Goal: Task Accomplishment & Management: Complete application form

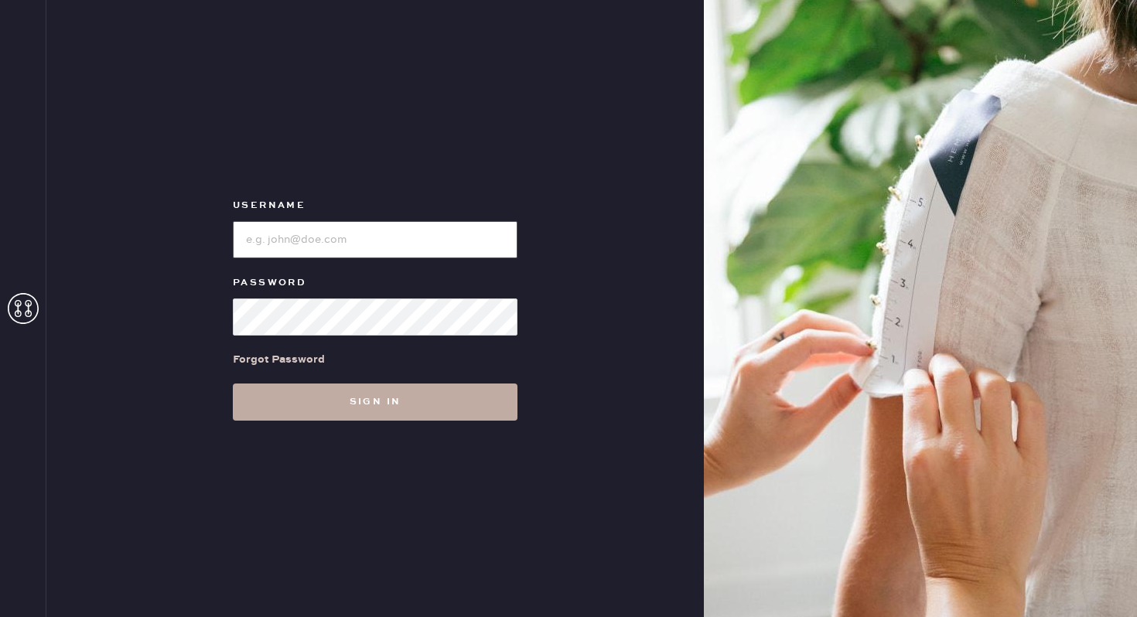
type input "reformationnorthpark"
click at [304, 398] on button "Sign in" at bounding box center [375, 402] width 285 height 37
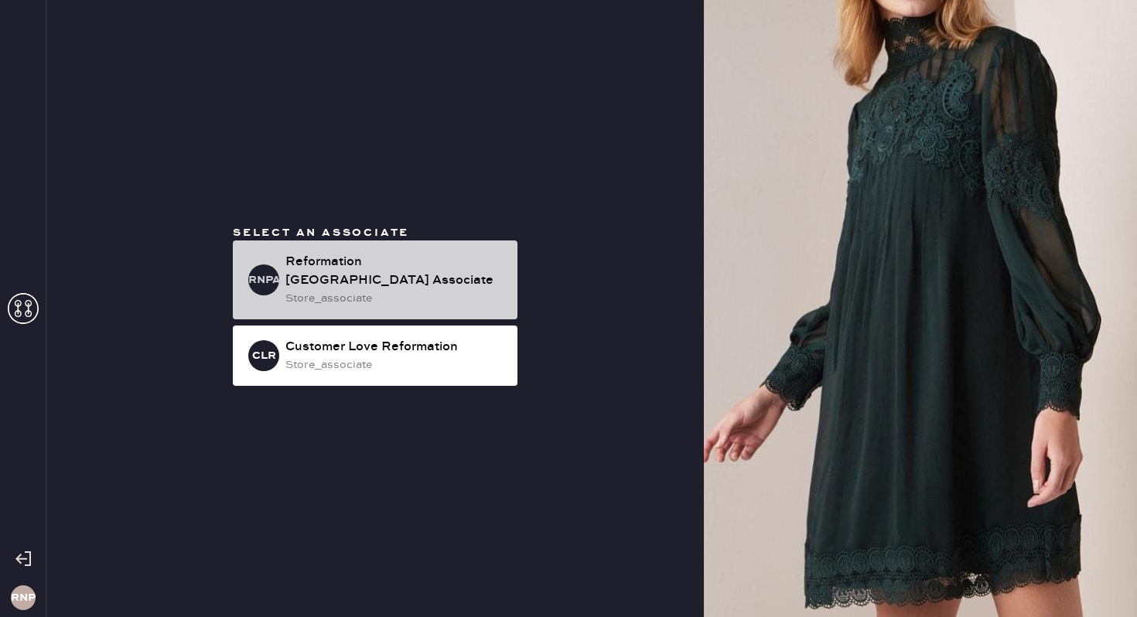
click at [346, 277] on div "Reformation [GEOGRAPHIC_DATA] Associate" at bounding box center [395, 271] width 220 height 37
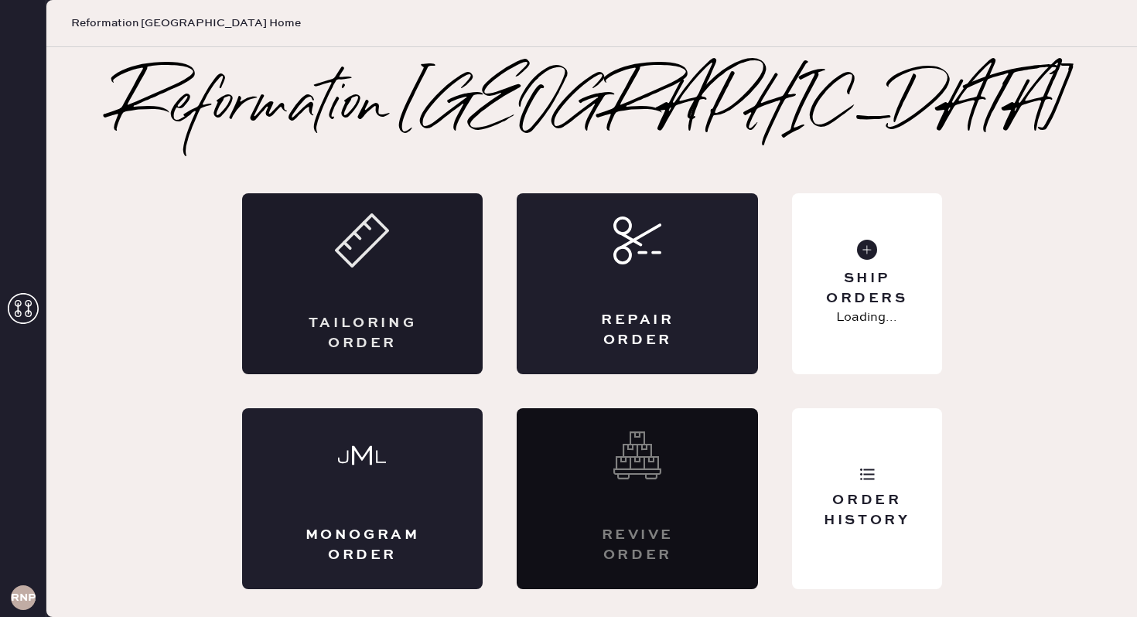
click at [345, 264] on icon at bounding box center [362, 241] width 54 height 54
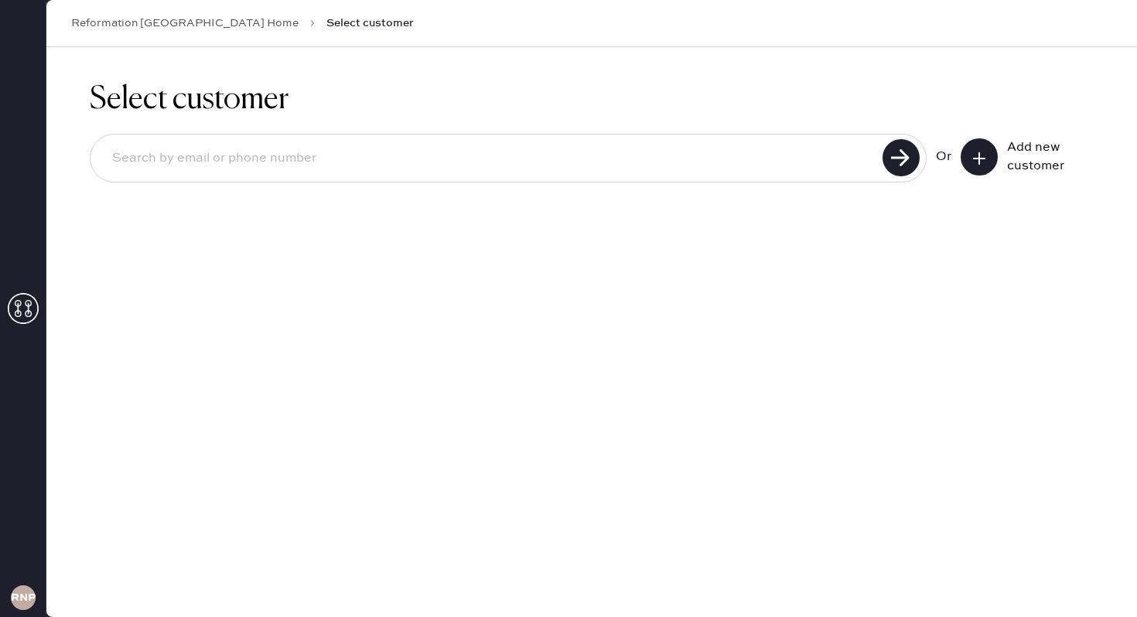
click at [333, 160] on input at bounding box center [489, 159] width 778 height 36
click at [900, 166] on use at bounding box center [901, 157] width 37 height 37
click at [114, 155] on input "zoubi" at bounding box center [489, 159] width 778 height 36
click at [893, 153] on use at bounding box center [901, 157] width 37 height 37
click at [891, 159] on use at bounding box center [901, 157] width 37 height 37
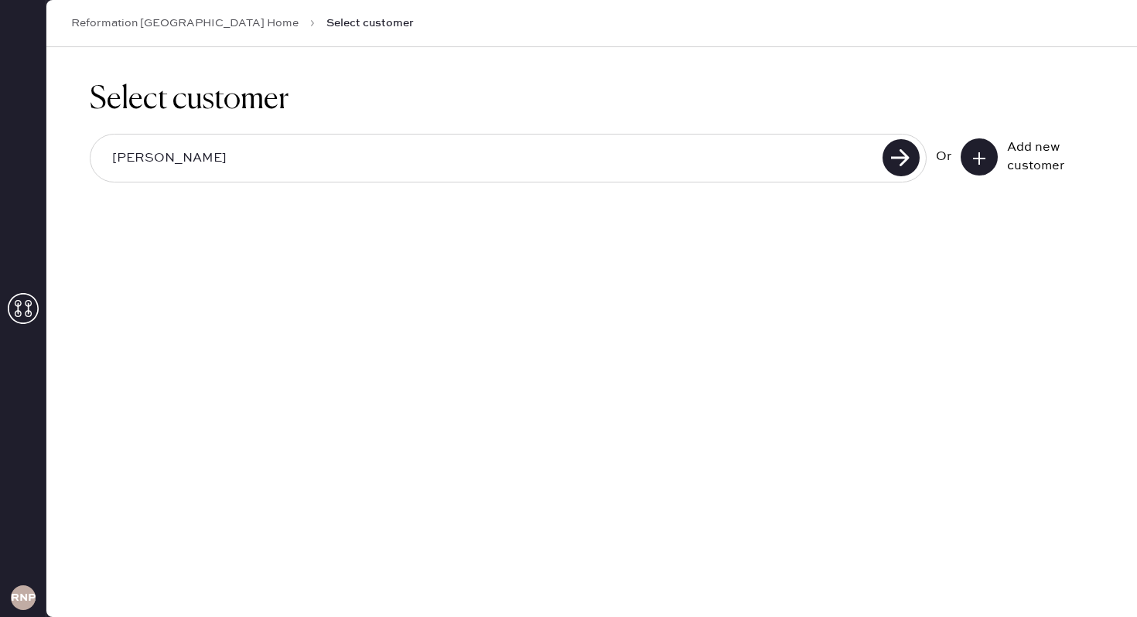
click at [532, 162] on input "[PERSON_NAME]" at bounding box center [489, 159] width 778 height 36
type input "r"
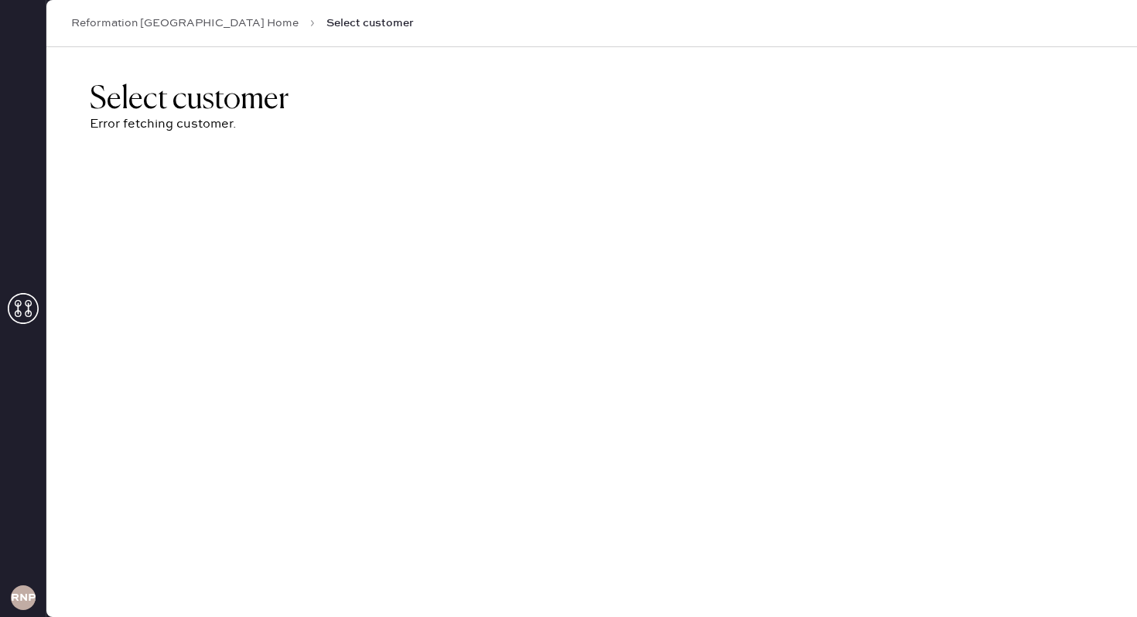
click at [15, 318] on icon at bounding box center [23, 308] width 31 height 31
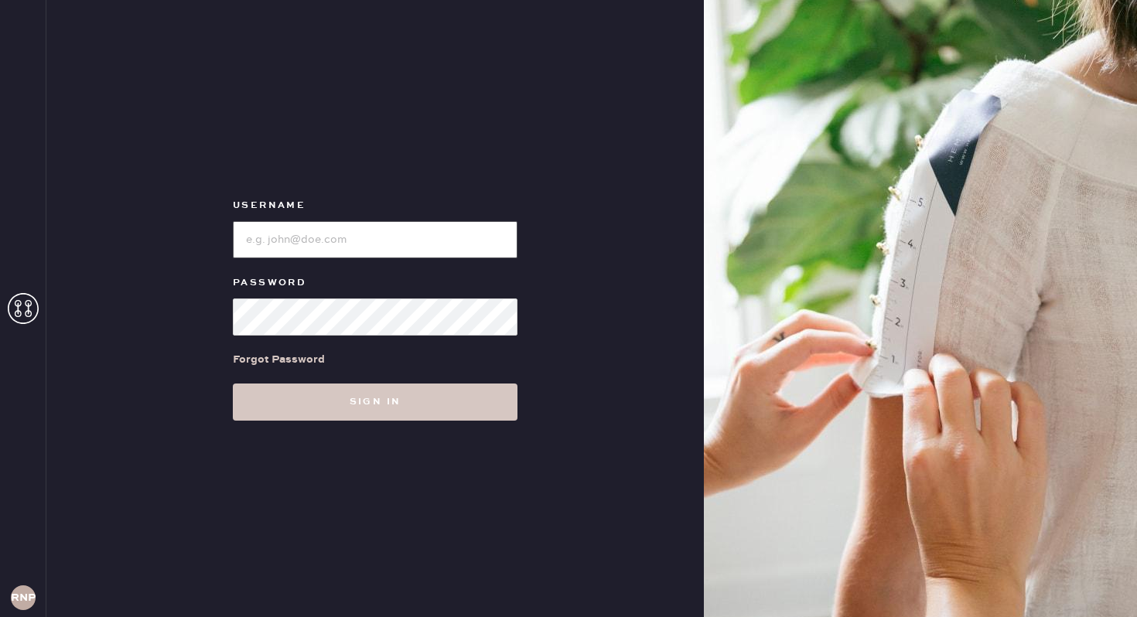
type input "reformationnorthpark"
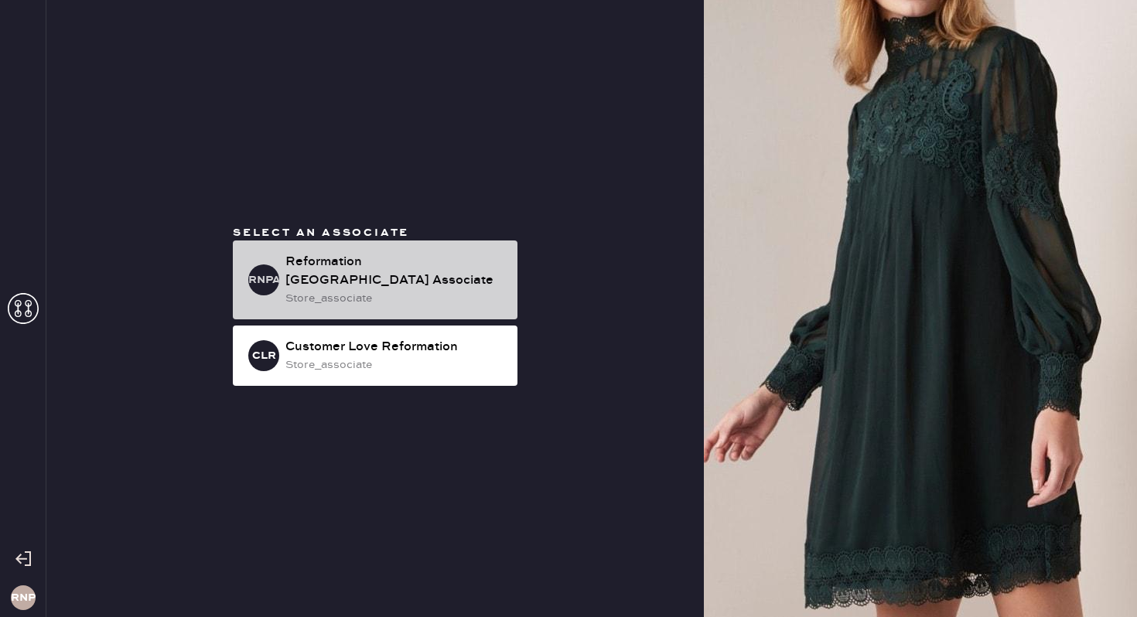
click at [439, 264] on div "Reformation [GEOGRAPHIC_DATA] Associate" at bounding box center [395, 271] width 220 height 37
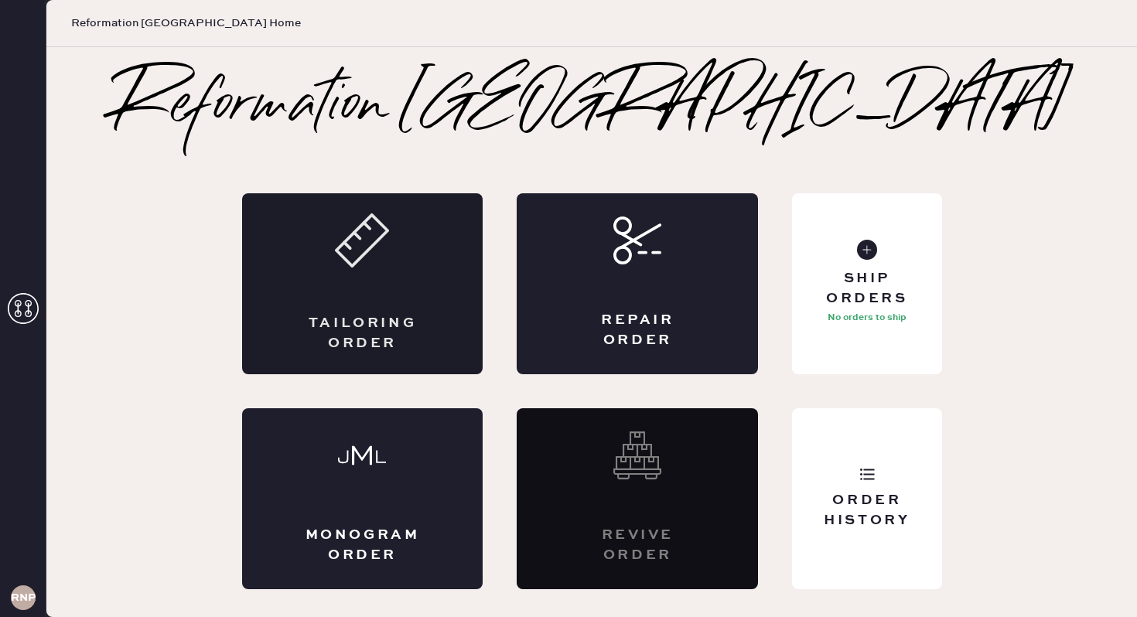
click at [431, 242] on div "Tailoring Order" at bounding box center [362, 283] width 241 height 181
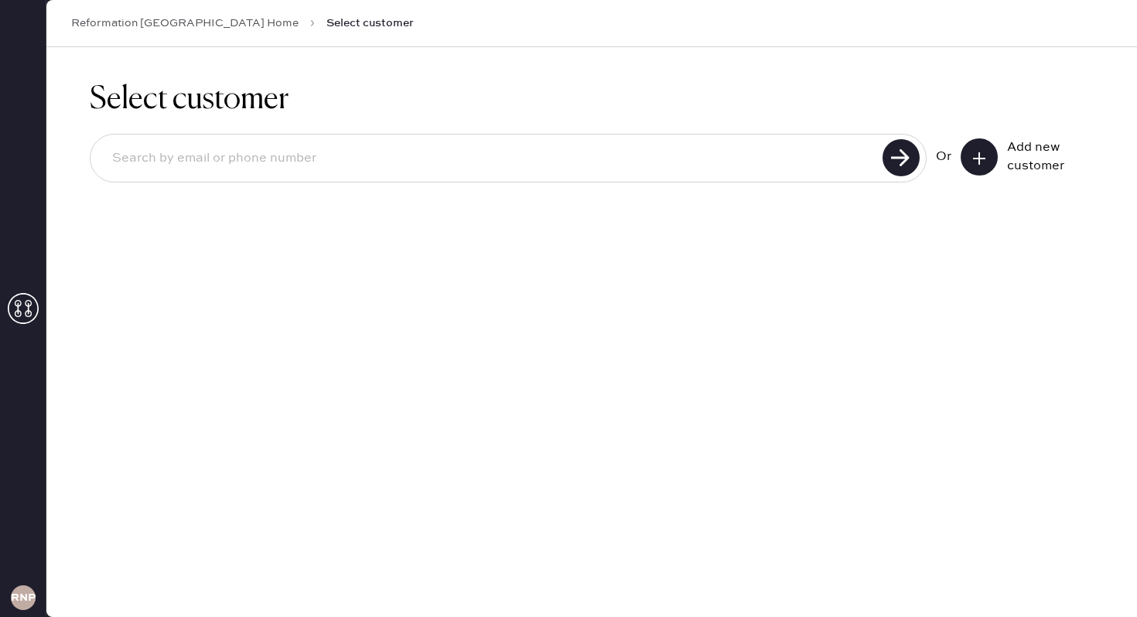
click at [716, 162] on input at bounding box center [489, 159] width 778 height 36
type input "w"
type input "[EMAIL_ADDRESS][DOMAIN_NAME]"
click at [892, 155] on use at bounding box center [901, 157] width 37 height 37
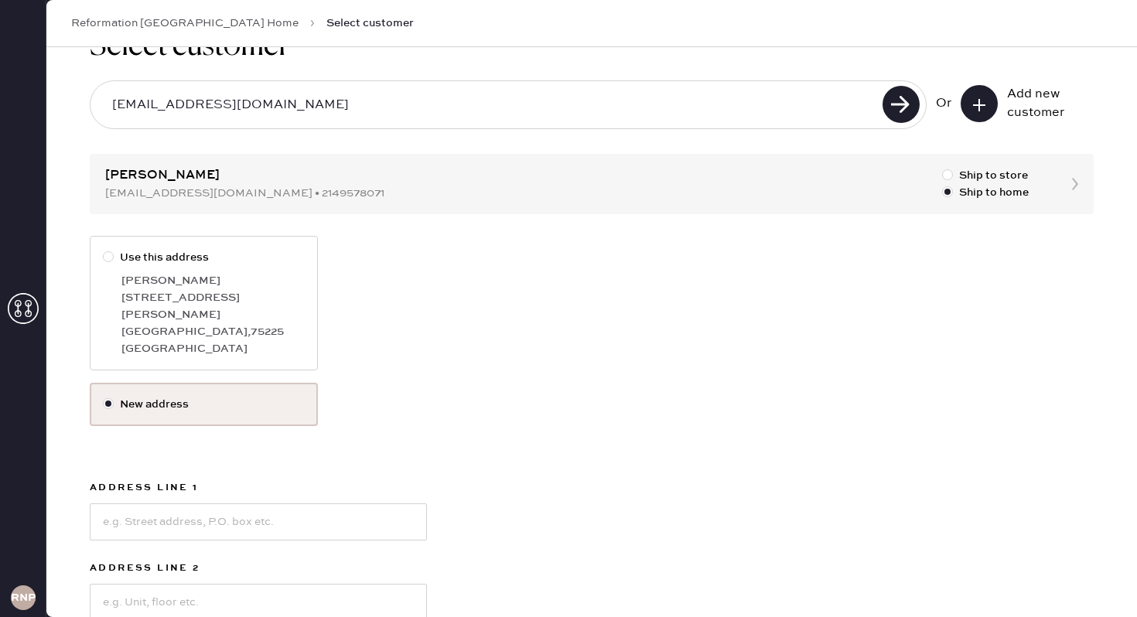
scroll to position [55, 0]
click at [121, 280] on div "[PERSON_NAME]" at bounding box center [212, 279] width 183 height 17
click at [104, 248] on input "Use this address" at bounding box center [103, 248] width 1 height 1
radio input "true"
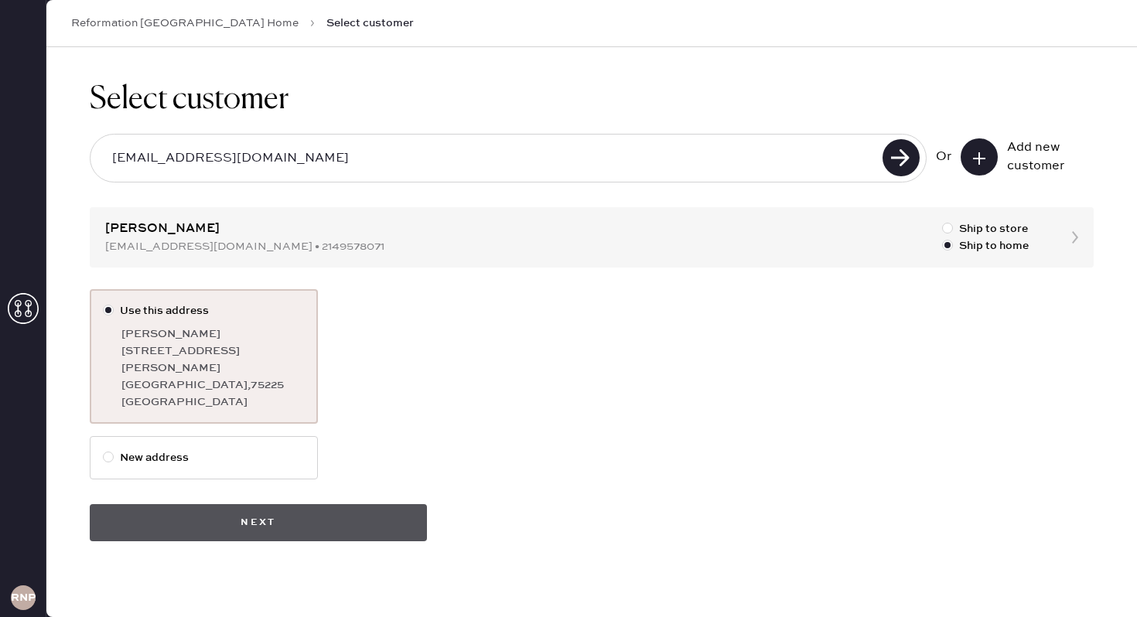
click at [289, 512] on button "Next" at bounding box center [258, 522] width 337 height 37
click at [226, 511] on button "Next" at bounding box center [258, 522] width 337 height 37
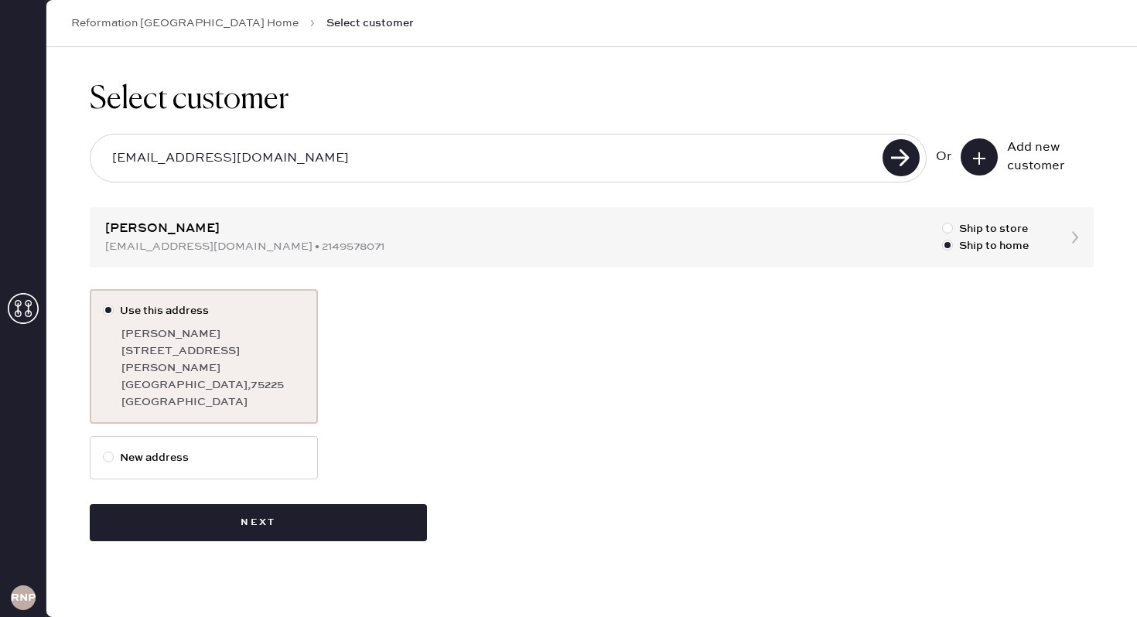
click at [133, 244] on div "Select customer [EMAIL_ADDRESS][DOMAIN_NAME] Or Add new customer [PERSON_NAME] …" at bounding box center [591, 311] width 1091 height 528
click at [179, 243] on div "Select customer [EMAIL_ADDRESS][DOMAIN_NAME] Or Add new customer [PERSON_NAME] …" at bounding box center [591, 311] width 1091 height 528
drag, startPoint x: 243, startPoint y: 249, endPoint x: 88, endPoint y: 251, distance: 154.7
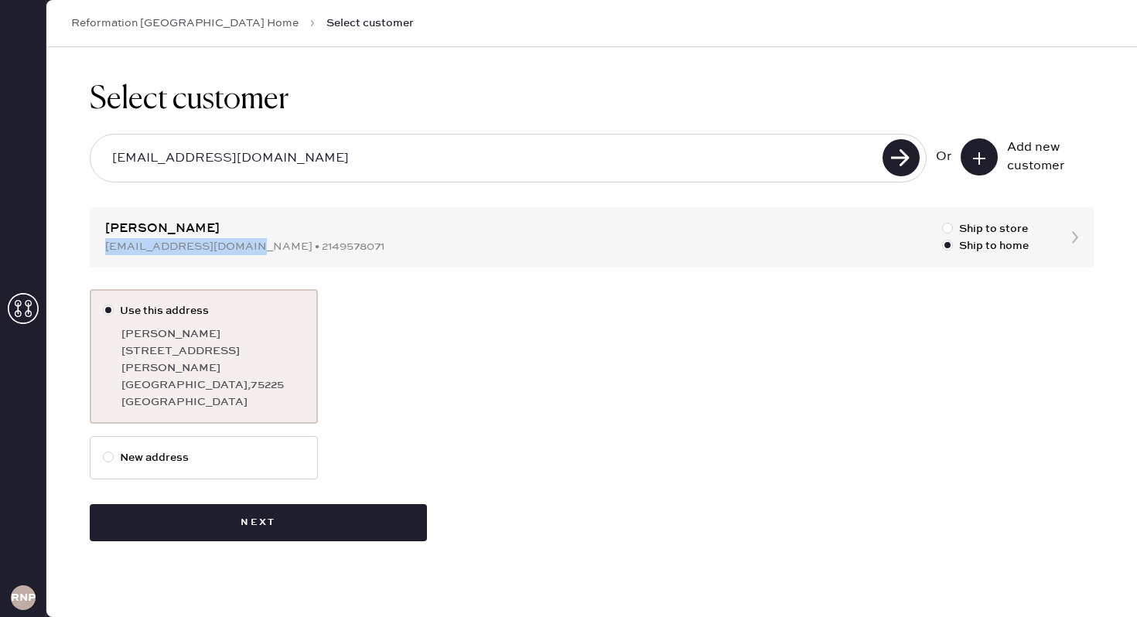
click at [88, 251] on div "Select customer [EMAIL_ADDRESS][DOMAIN_NAME] Or Add new customer [PERSON_NAME] …" at bounding box center [591, 311] width 1091 height 528
copy div "[EMAIL_ADDRESS][DOMAIN_NAME]"
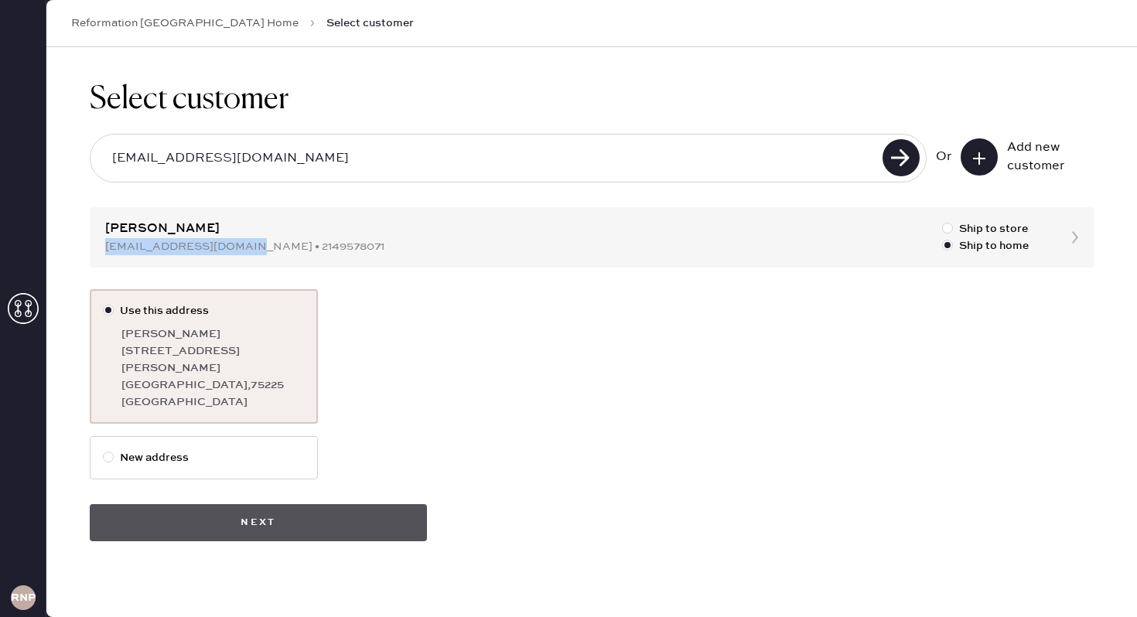
click at [262, 512] on button "Next" at bounding box center [258, 522] width 337 height 37
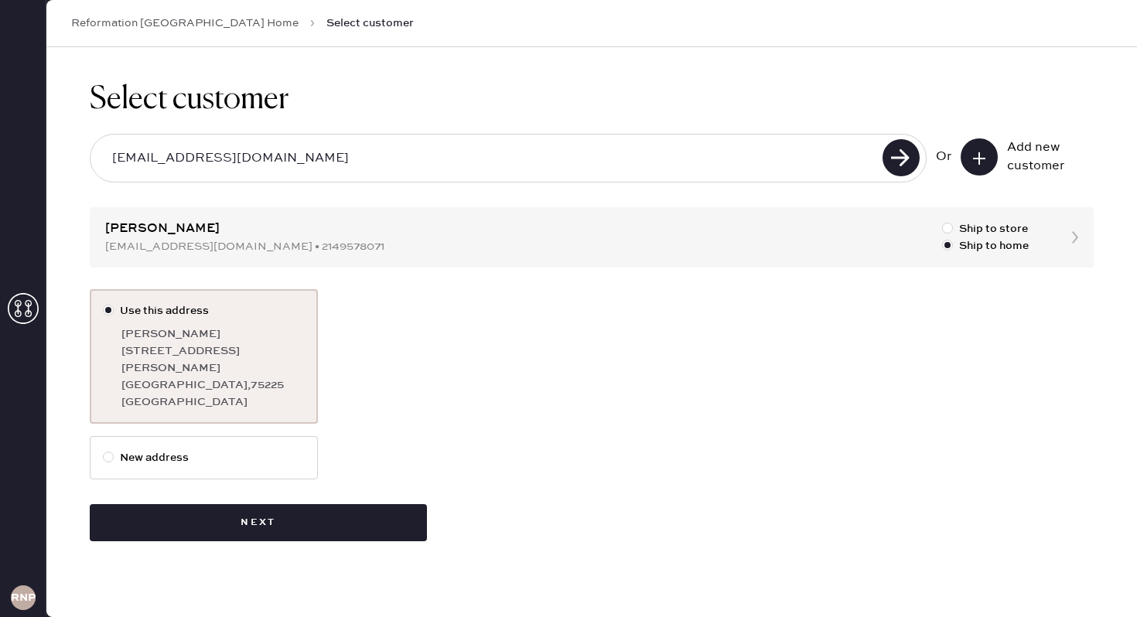
click at [418, 354] on div "Use this address [PERSON_NAME] [STREET_ADDRESS][PERSON_NAME]" at bounding box center [592, 362] width 1004 height 147
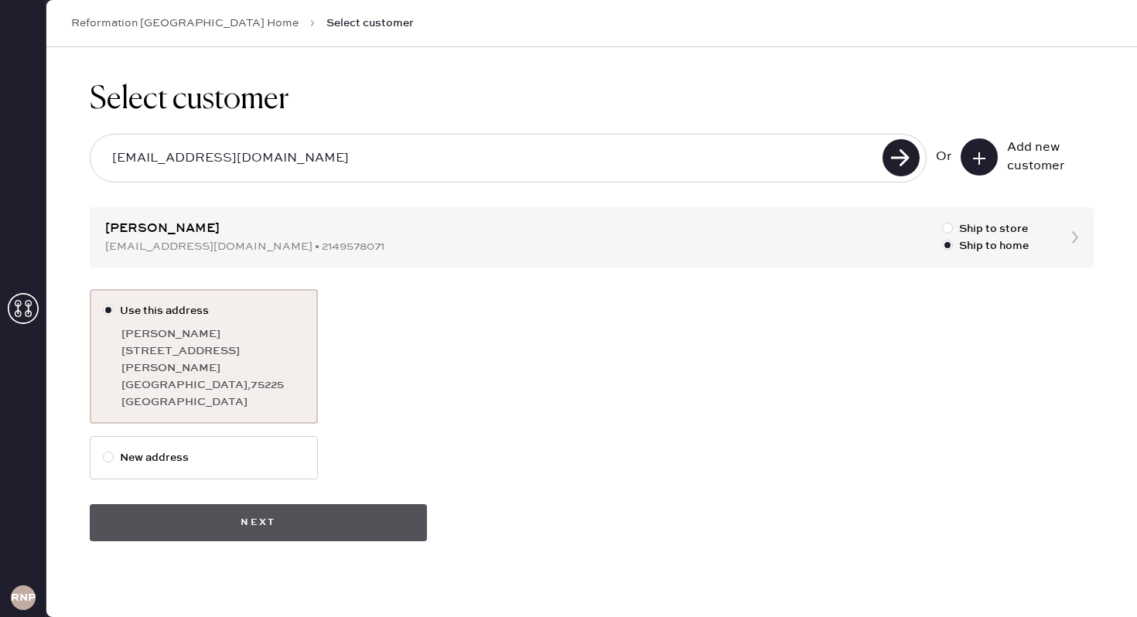
click at [207, 504] on button "Next" at bounding box center [258, 522] width 337 height 37
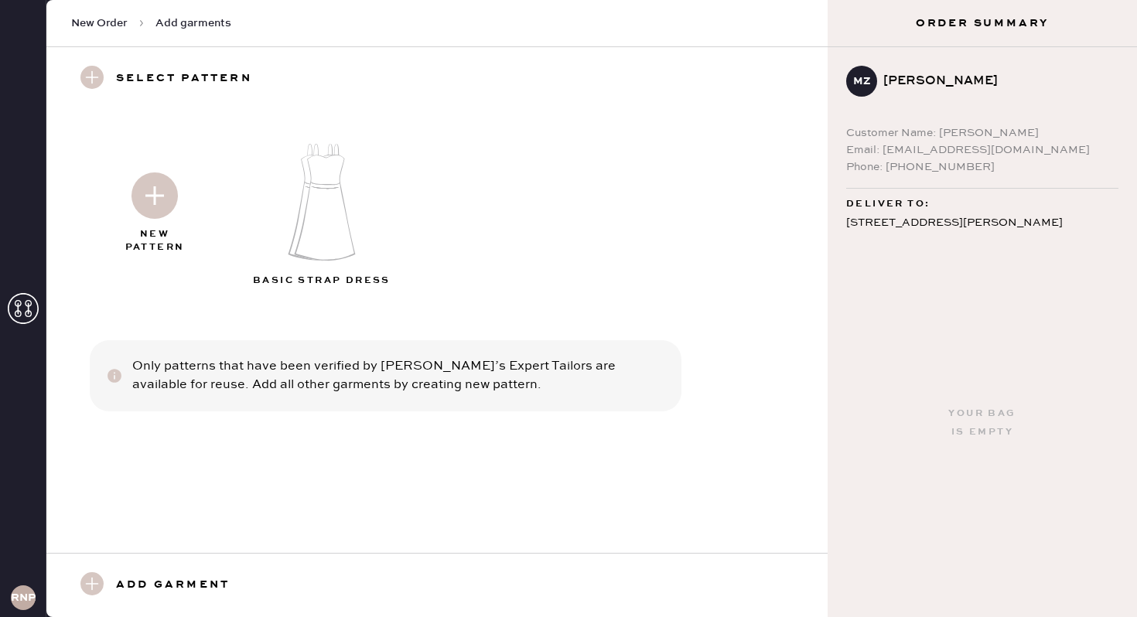
click at [162, 193] on img at bounding box center [155, 196] width 46 height 46
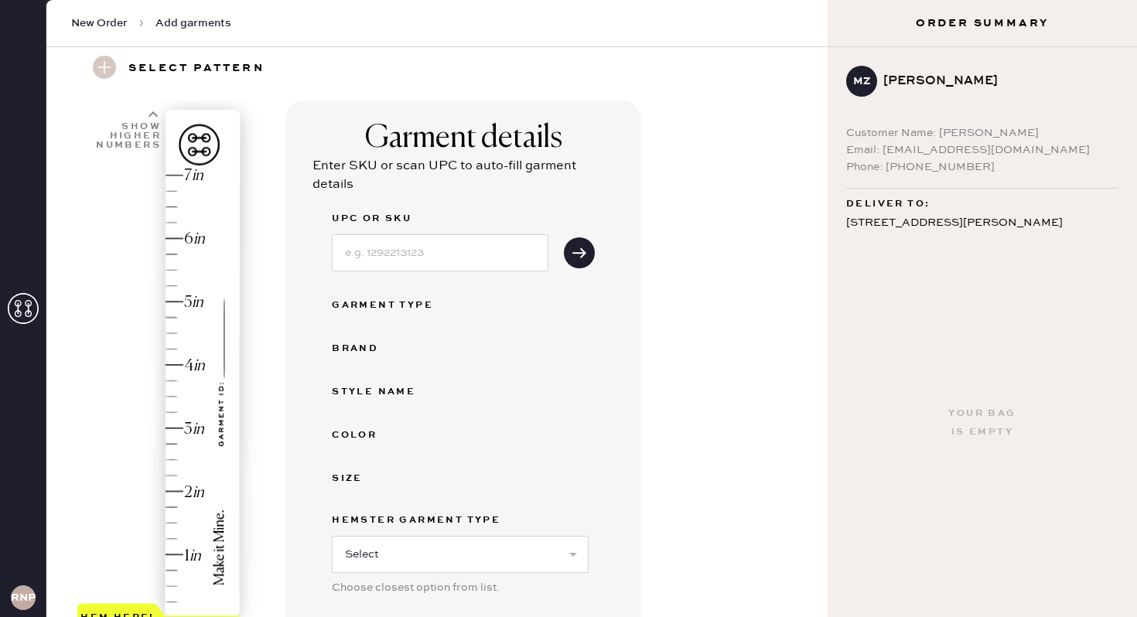
scroll to position [50, 0]
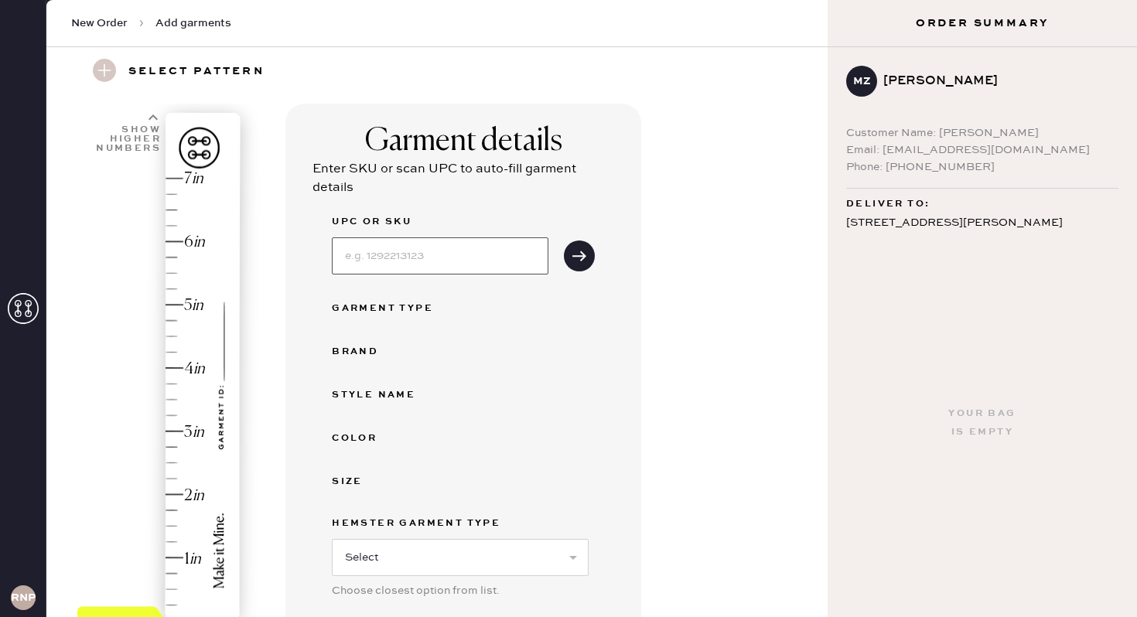
click at [432, 246] on input at bounding box center [440, 256] width 217 height 37
paste input "S27586067"
type input "S27586067"
click at [419, 250] on input at bounding box center [440, 256] width 217 height 37
click at [668, 482] on div "Garment details Enter SKU or scan UPC to auto-fill garment details UPC or SKU G…" at bounding box center [550, 496] width 530 height 785
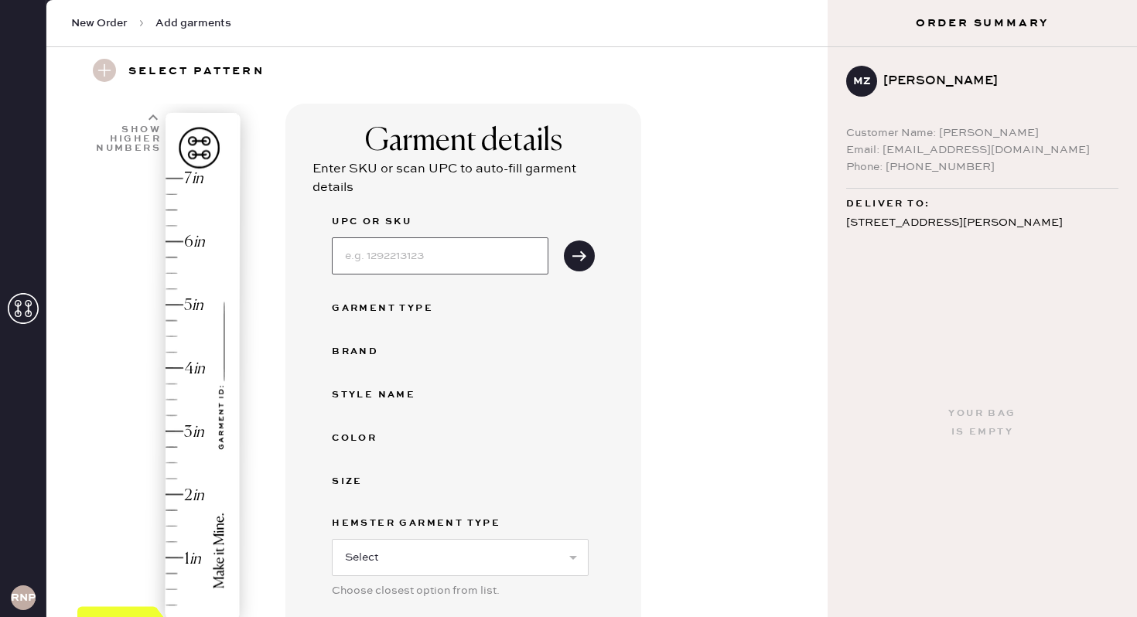
click at [382, 251] on input at bounding box center [440, 256] width 217 height 37
paste input "1317880BLK0XS"
type input "1317880BLK0XS"
click at [568, 255] on button "submit" at bounding box center [579, 256] width 31 height 31
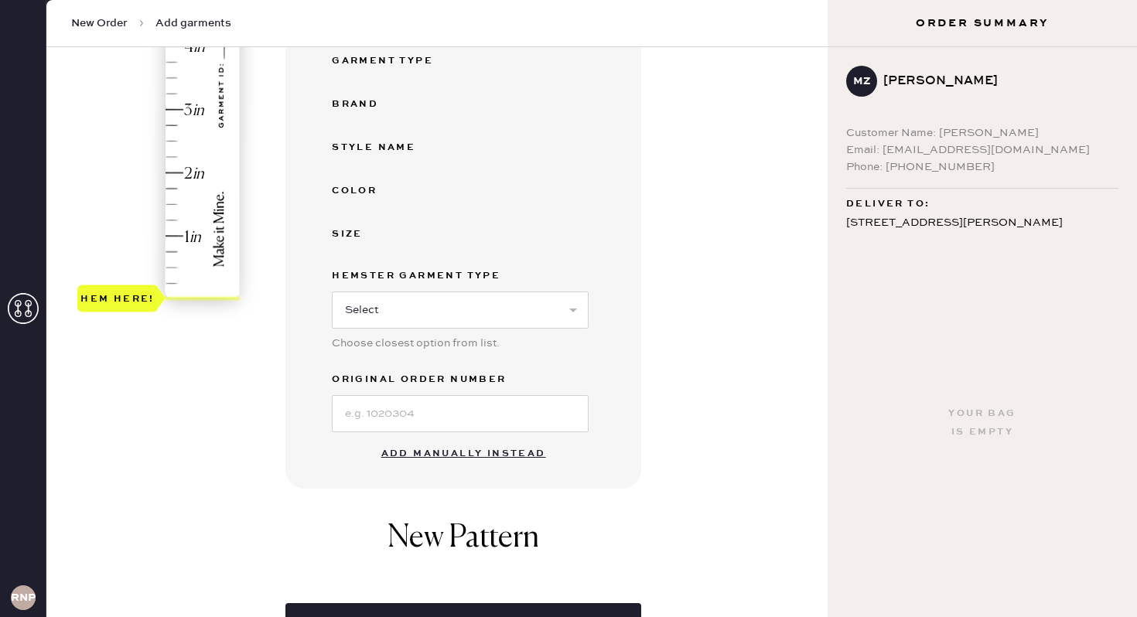
scroll to position [371, 0]
click at [439, 455] on button "Add manually instead" at bounding box center [463, 454] width 183 height 31
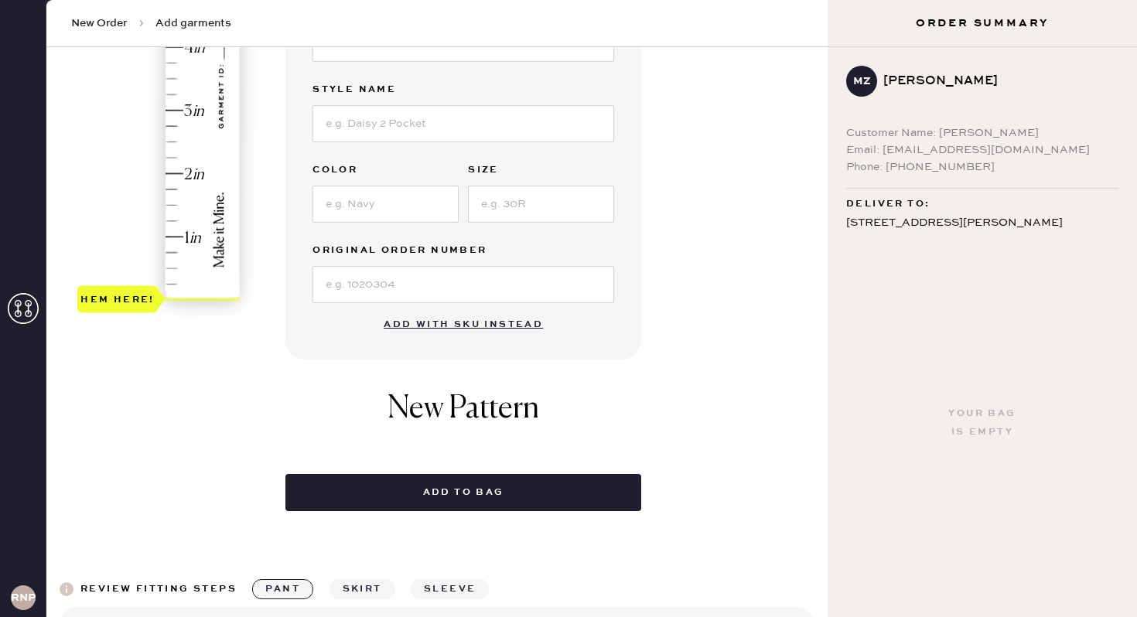
scroll to position [0, 0]
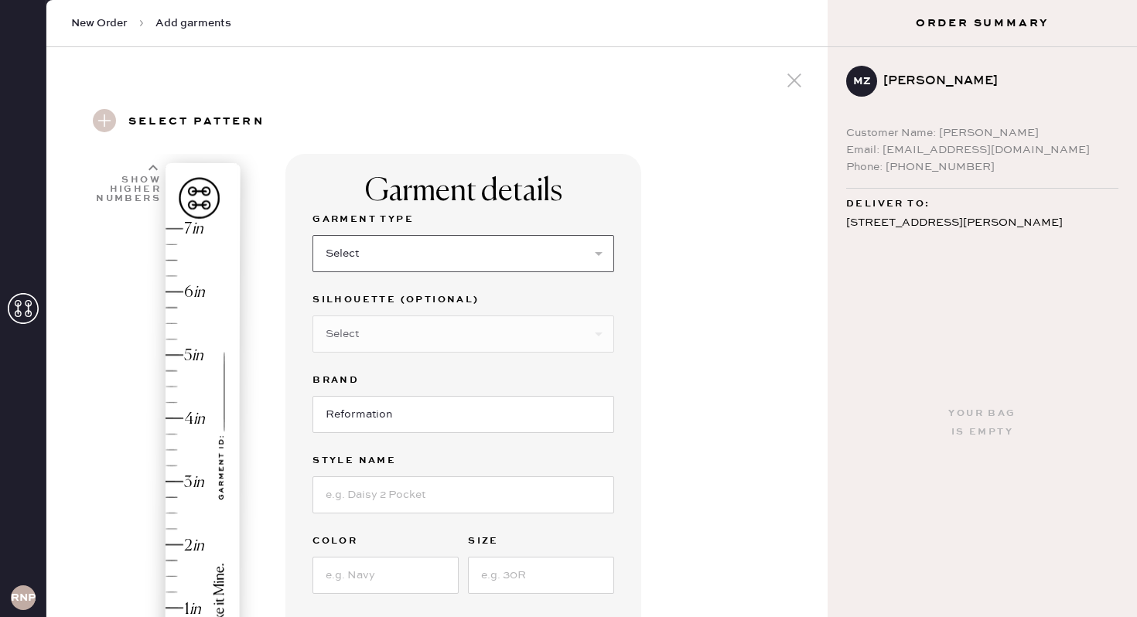
click at [399, 241] on select "Select Basic Skirt Jeans Leggings Pants Shorts Basic Sleeved Dress Basic Sleeve…" at bounding box center [464, 253] width 302 height 37
select select "15"
click at [313, 235] on select "Select Basic Skirt Jeans Leggings Pants Shorts Basic Sleeved Dress Basic Sleeve…" at bounding box center [464, 253] width 302 height 37
click at [391, 323] on select "Select Crop top Full Length Other" at bounding box center [464, 334] width 302 height 37
select select "70"
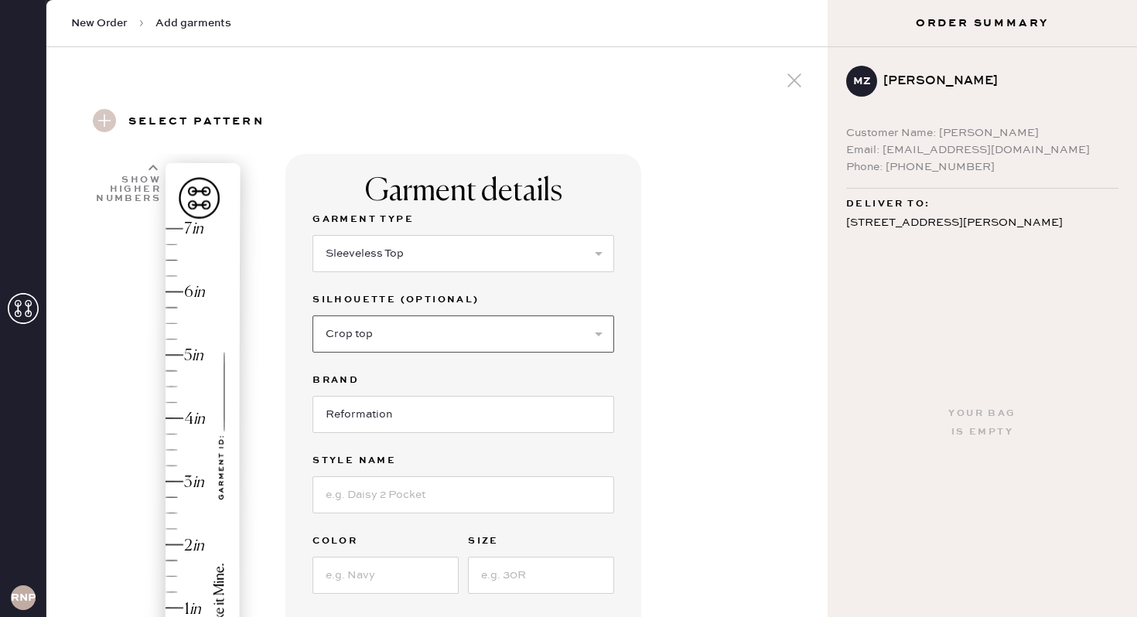
click at [313, 316] on select "Select Crop top Full Length Other" at bounding box center [464, 334] width 302 height 37
click at [421, 412] on input "Reformation" at bounding box center [464, 414] width 302 height 37
click at [401, 491] on input at bounding box center [464, 495] width 302 height 37
type input "[PERSON_NAME] Top"
type input "Black"
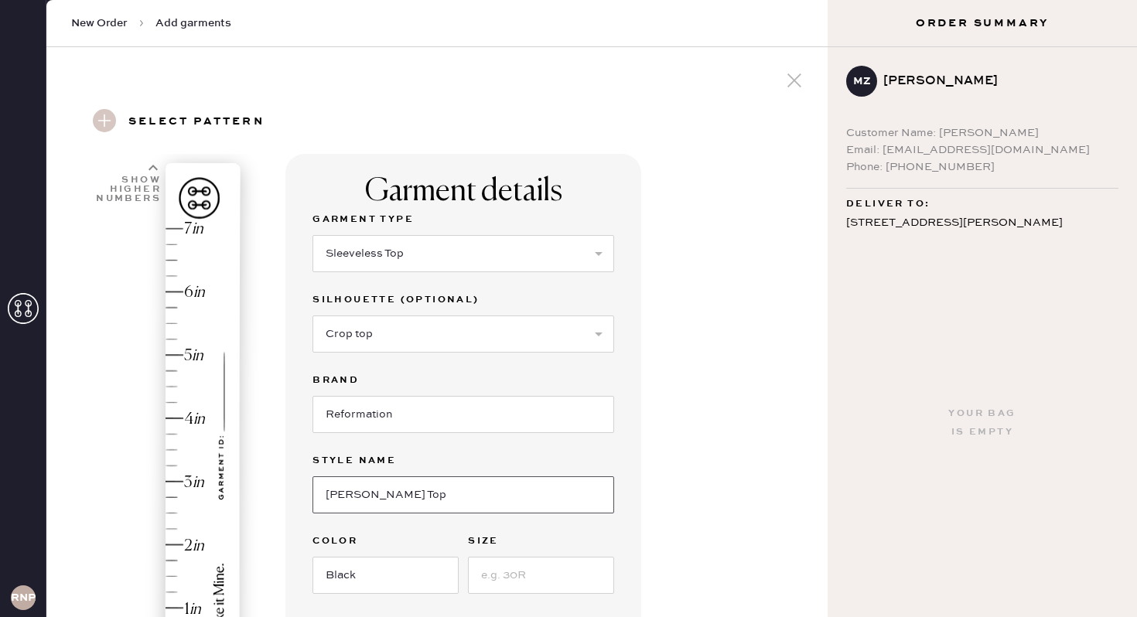
click at [513, 494] on input "[PERSON_NAME] Top" at bounding box center [464, 495] width 302 height 37
click at [501, 573] on input at bounding box center [541, 575] width 146 height 37
type input "XS"
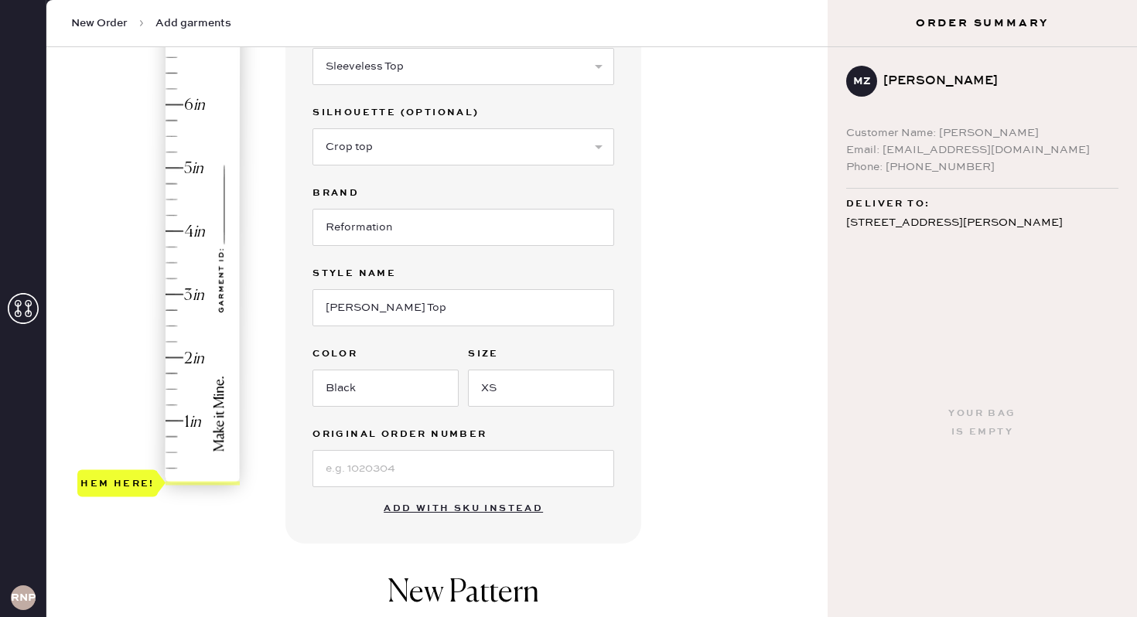
scroll to position [225, 0]
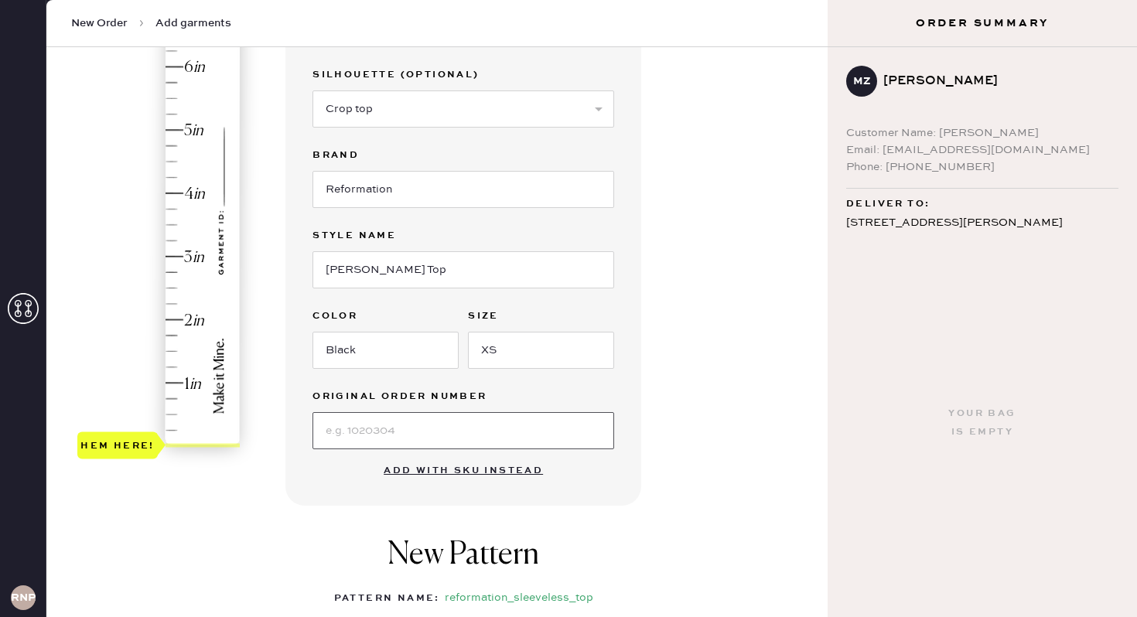
click at [458, 437] on input at bounding box center [464, 430] width 302 height 37
paste input "1317880BLK0XS"
type input "1317880BLK0XS"
paste input "S27586067"
type input "S27586067"
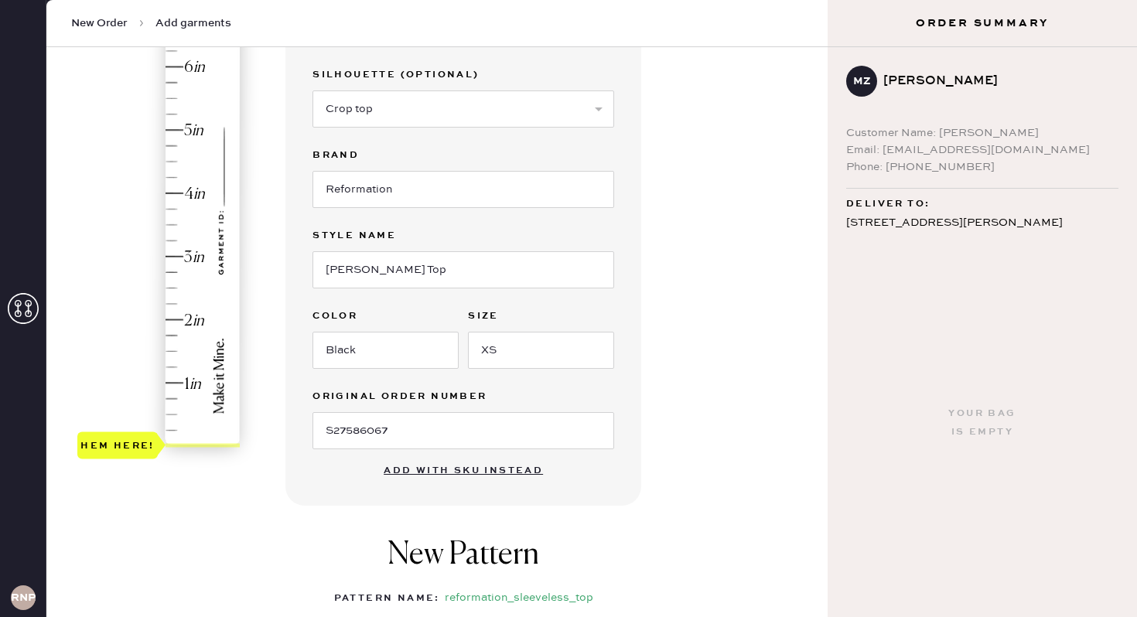
click at [751, 365] on div "Garment details Garment Type Select Basic Skirt Jeans Leggings Pants Shorts Bas…" at bounding box center [550, 408] width 530 height 959
type input "1.5"
click at [173, 349] on div "Hem here!" at bounding box center [159, 225] width 165 height 456
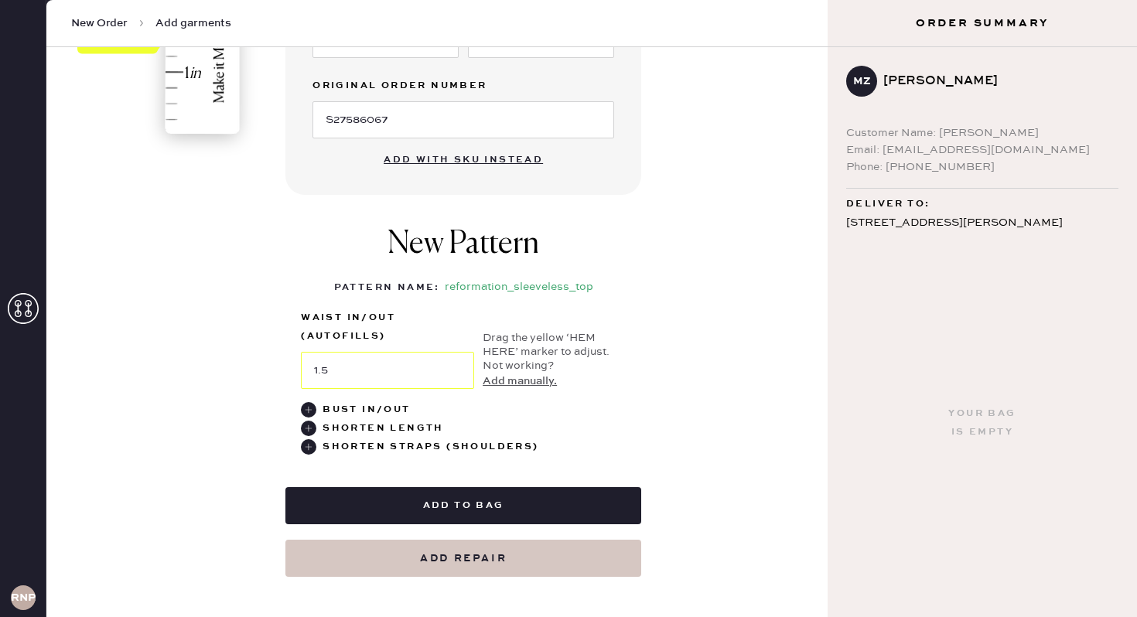
scroll to position [539, 0]
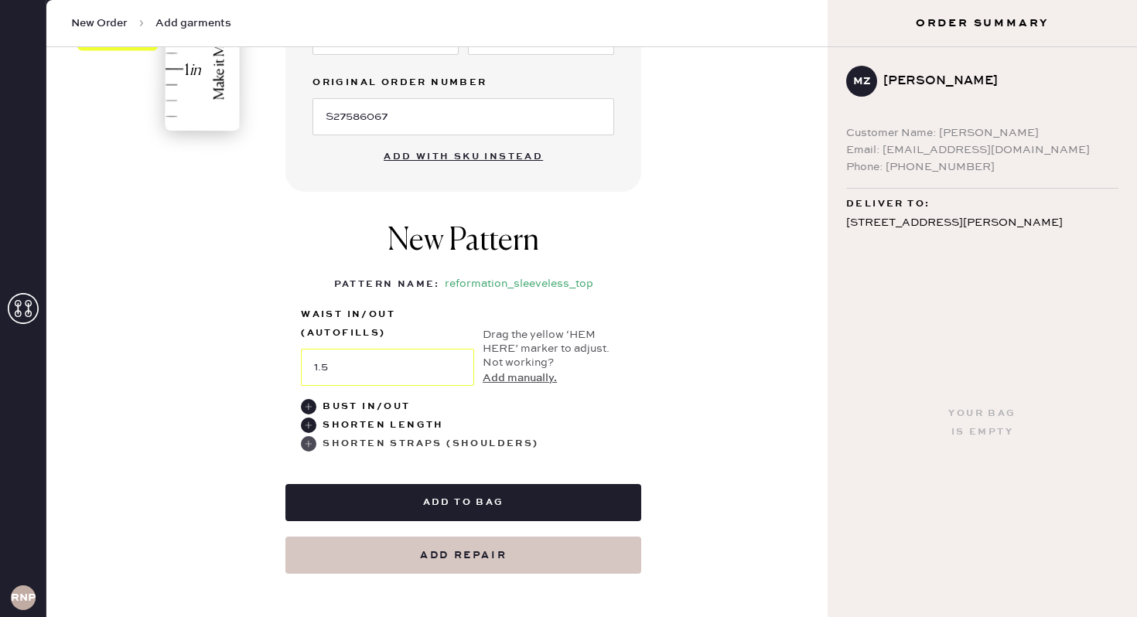
click at [308, 444] on use at bounding box center [308, 443] width 15 height 15
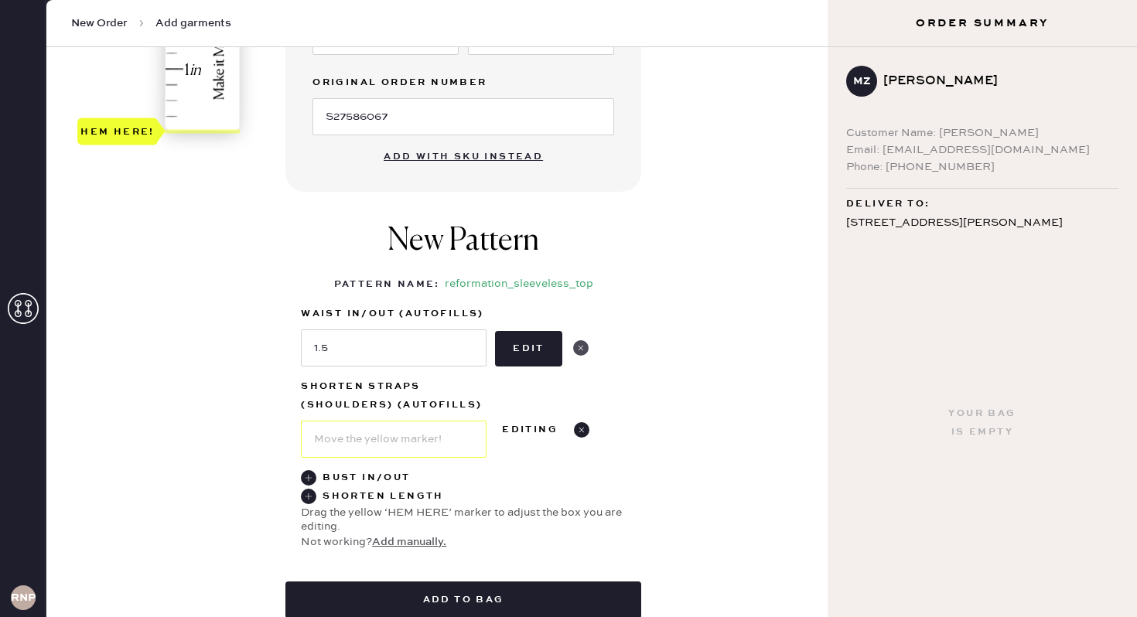
click at [578, 352] on use at bounding box center [580, 347] width 15 height 15
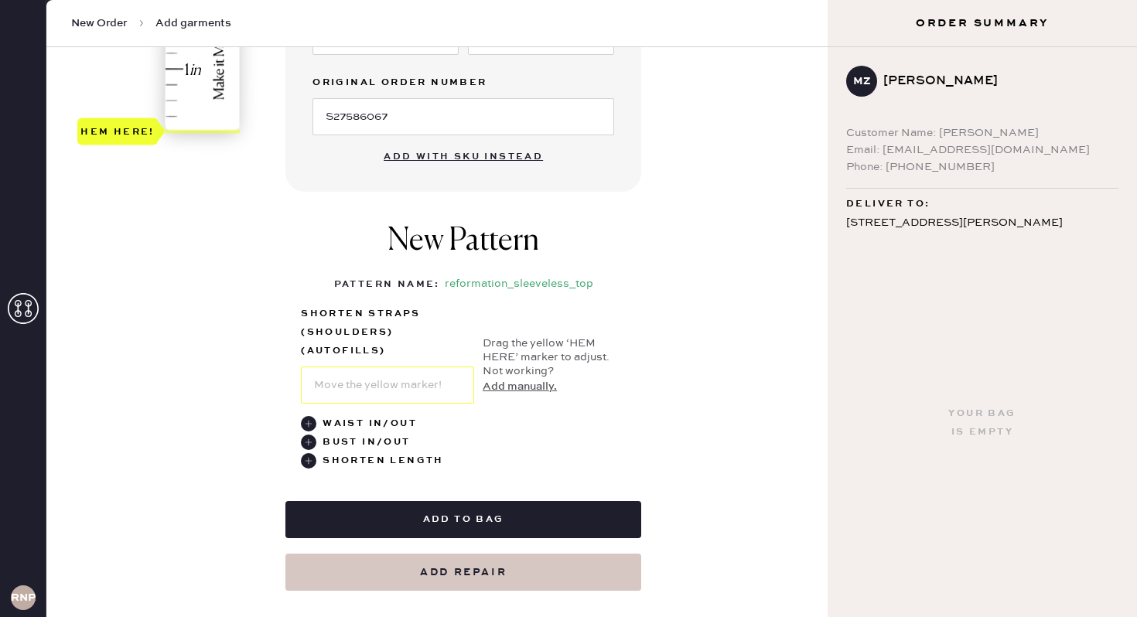
scroll to position [446, 0]
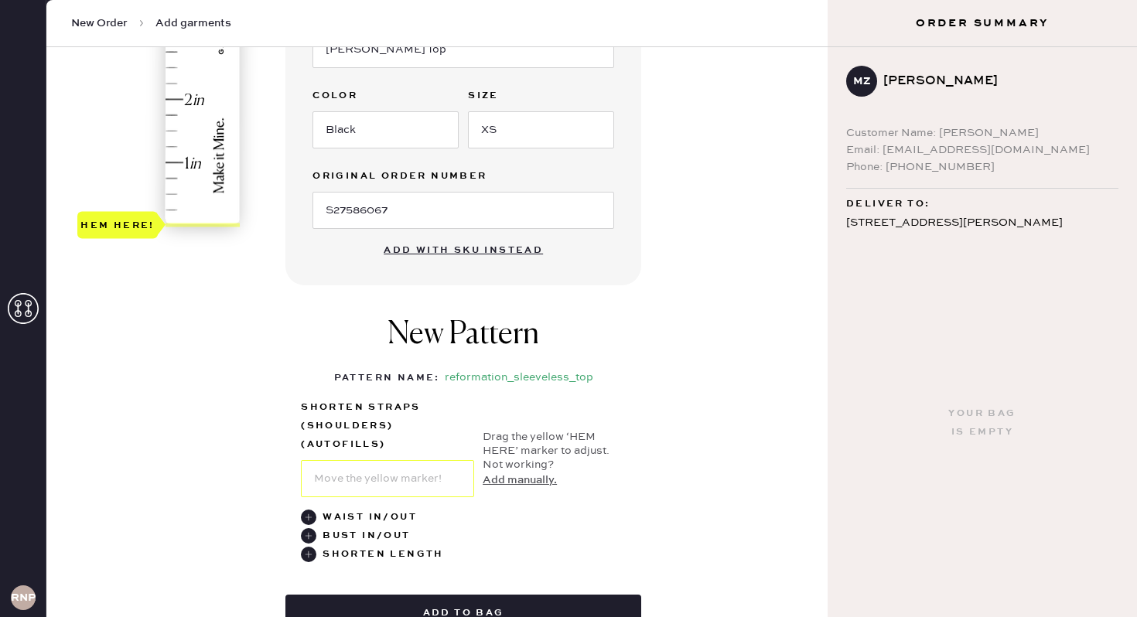
type input "1.5"
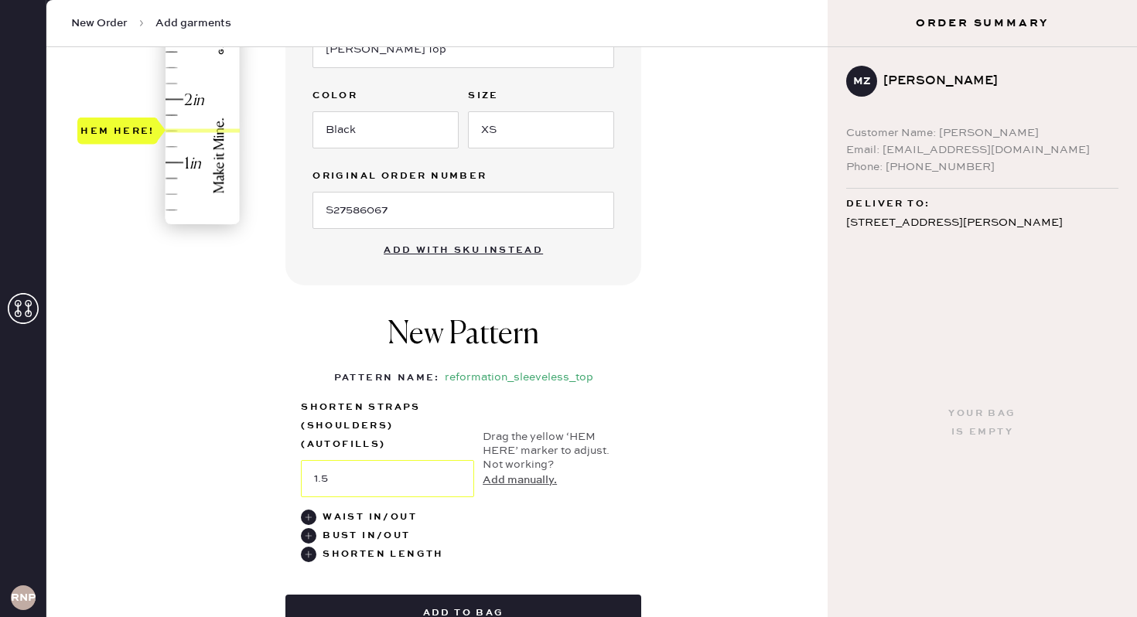
click at [178, 130] on div "Hem here!" at bounding box center [159, 4] width 165 height 456
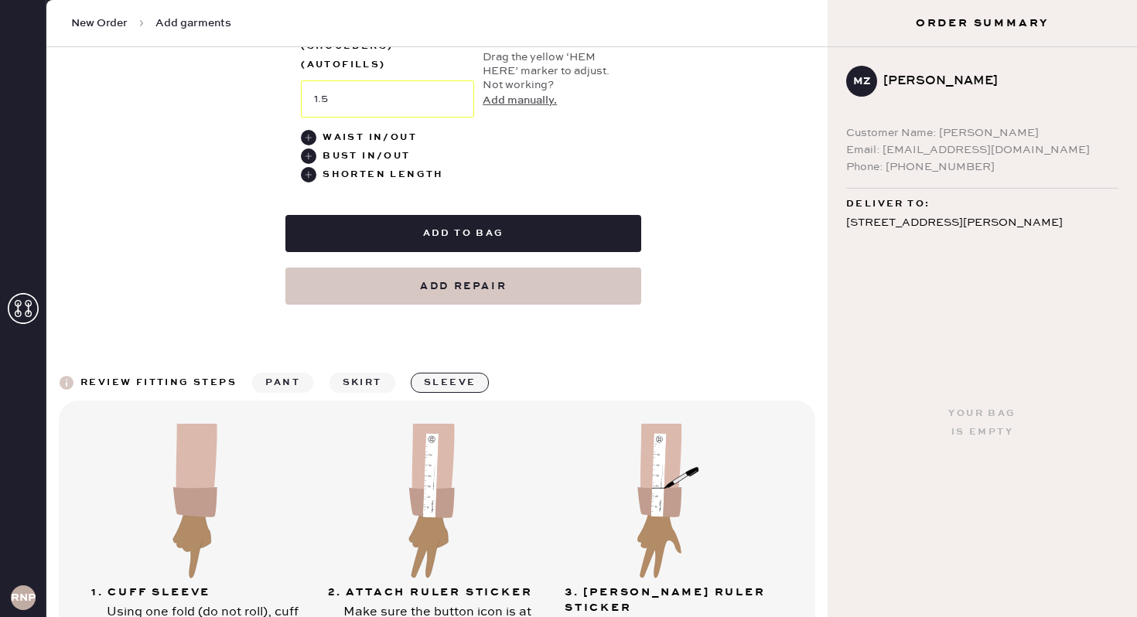
scroll to position [0, 0]
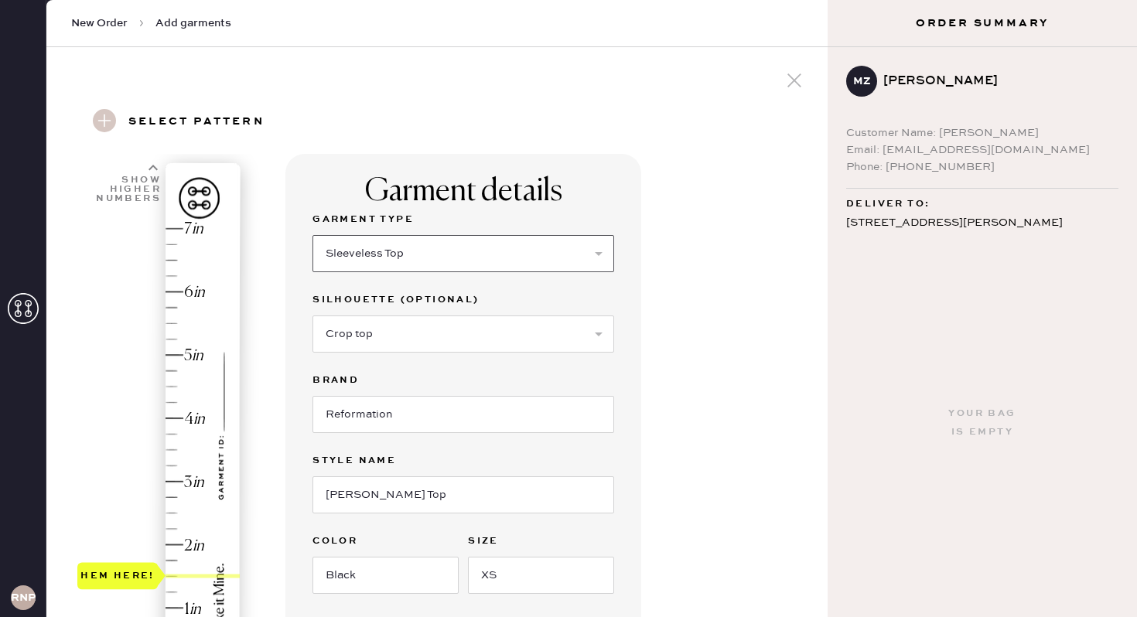
click at [434, 255] on select "Select Basic Skirt Jeans Leggings Pants Shorts Basic Sleeved Dress Basic Sleeve…" at bounding box center [464, 253] width 302 height 37
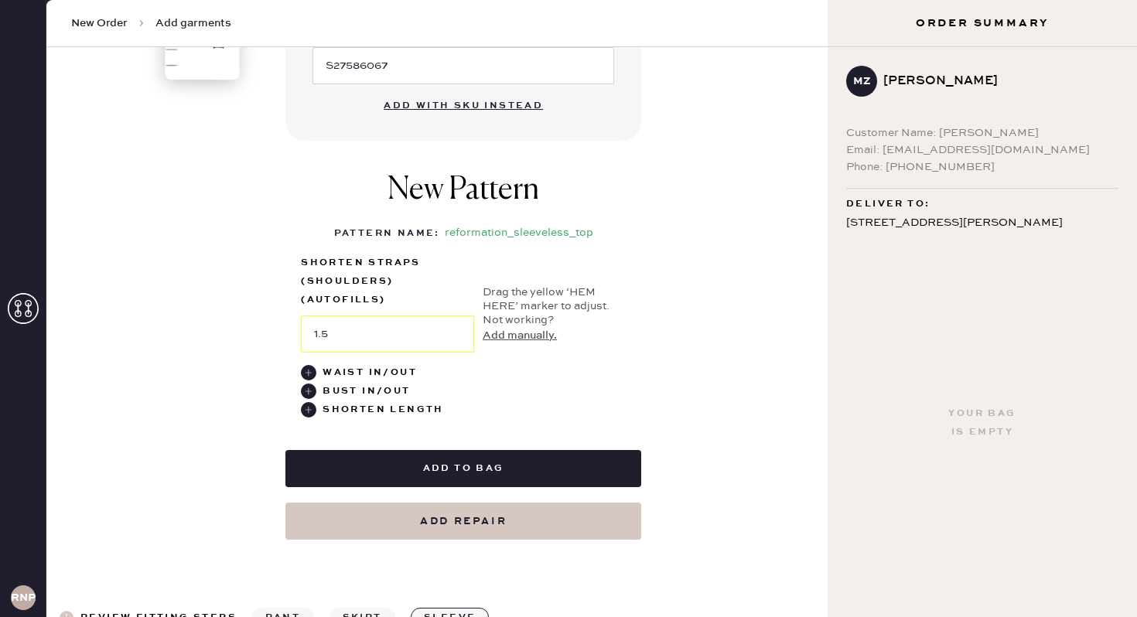
scroll to position [590, 0]
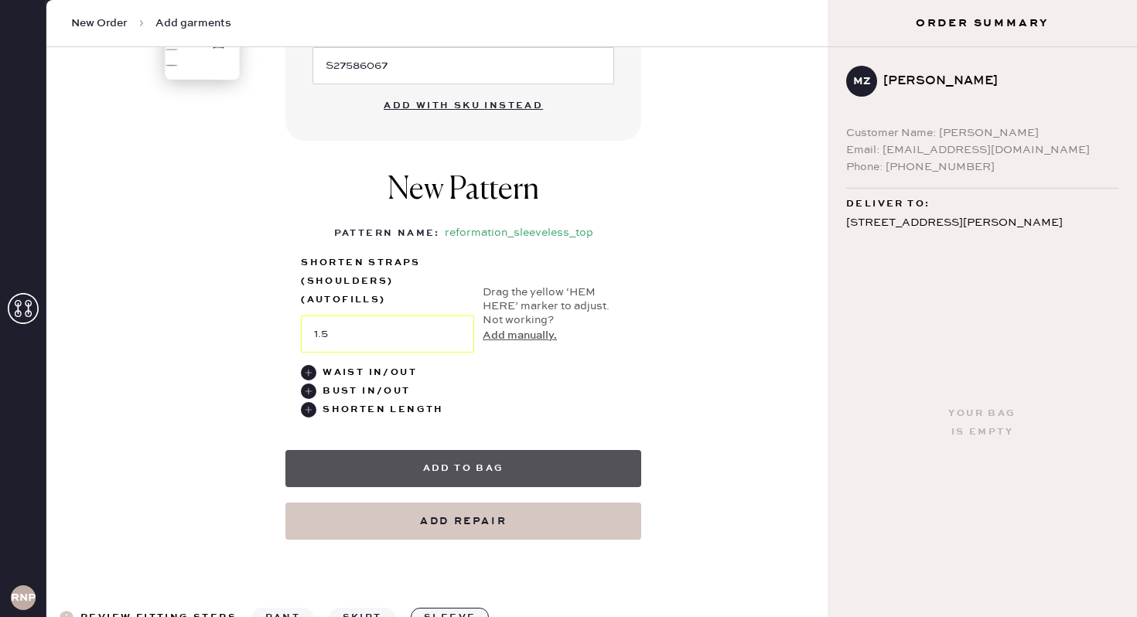
click at [515, 463] on button "Add to bag" at bounding box center [463, 468] width 356 height 37
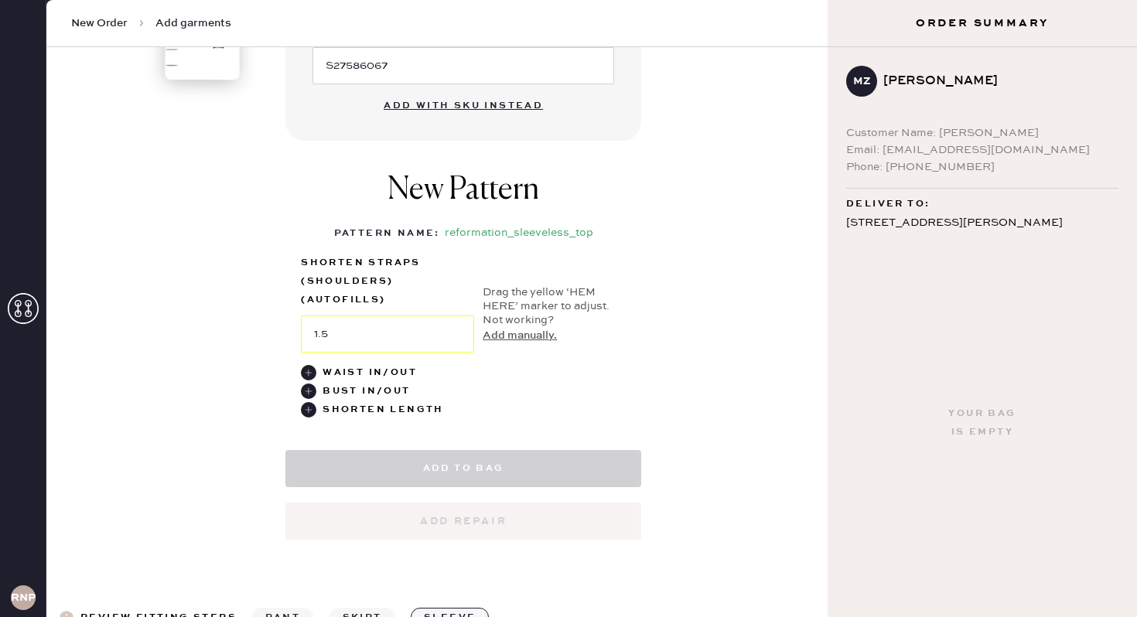
select select "15"
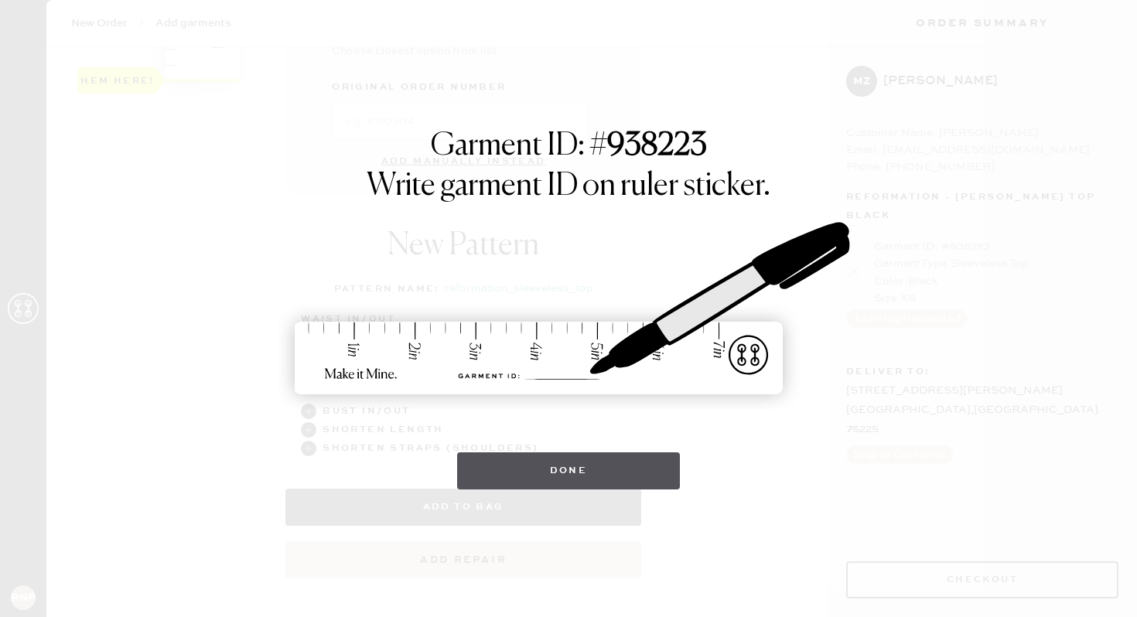
click at [566, 462] on button "Done" at bounding box center [569, 471] width 224 height 37
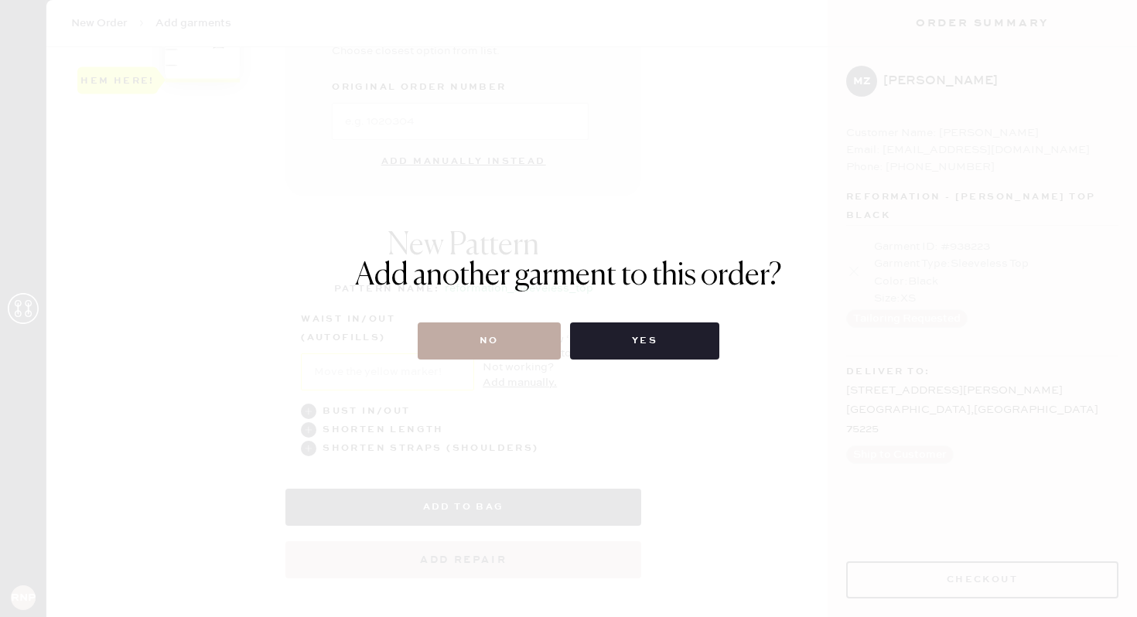
click at [516, 340] on button "No" at bounding box center [489, 341] width 143 height 37
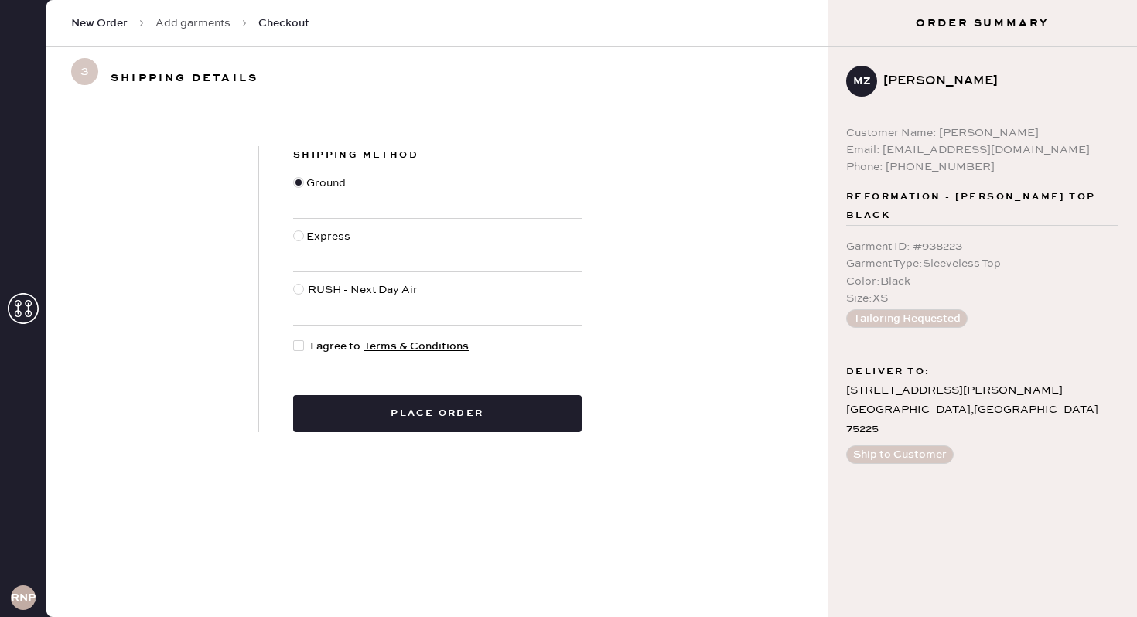
click at [297, 341] on div at bounding box center [298, 345] width 11 height 11
click at [294, 339] on input "I agree to Terms & Conditions" at bounding box center [293, 338] width 1 height 1
checkbox input "true"
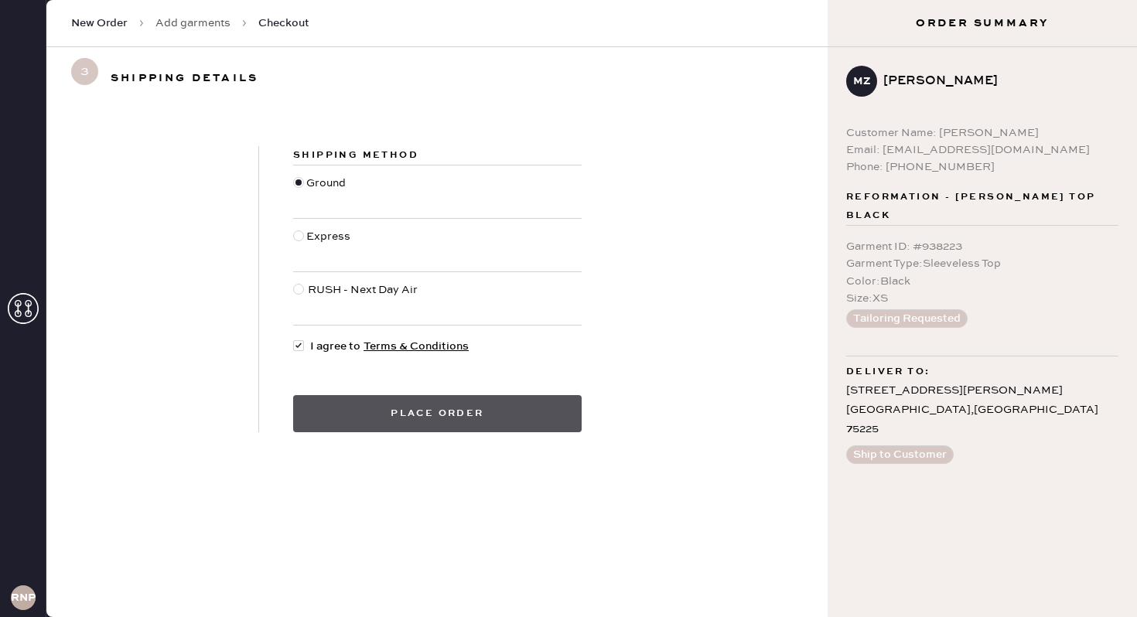
click at [386, 405] on button "Place order" at bounding box center [437, 413] width 289 height 37
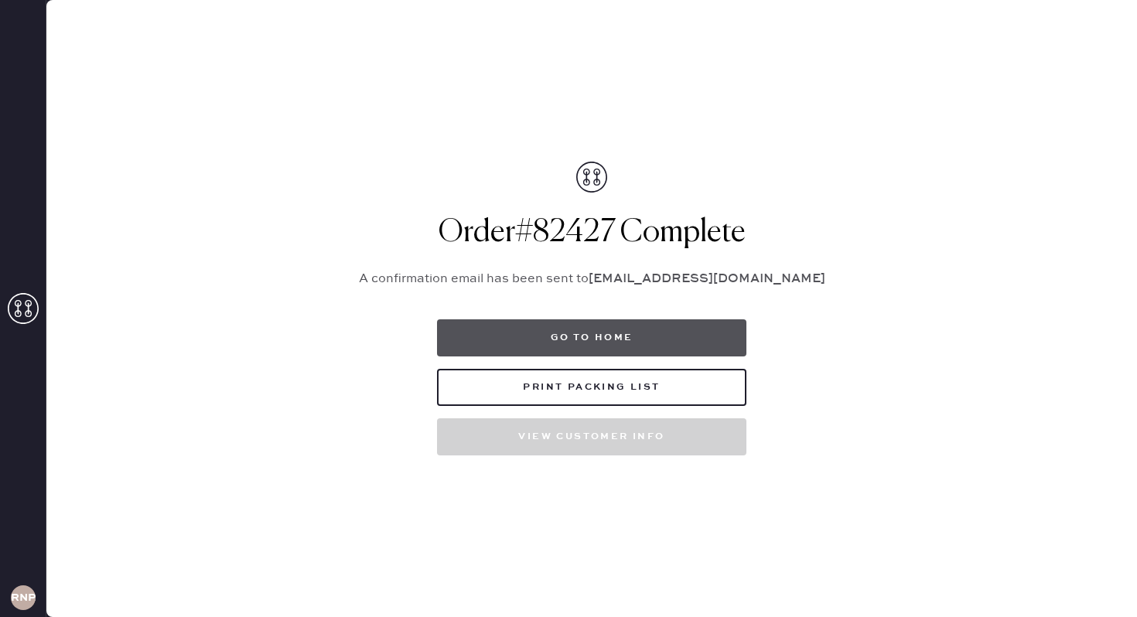
click at [610, 346] on button "Go to home" at bounding box center [591, 338] width 309 height 37
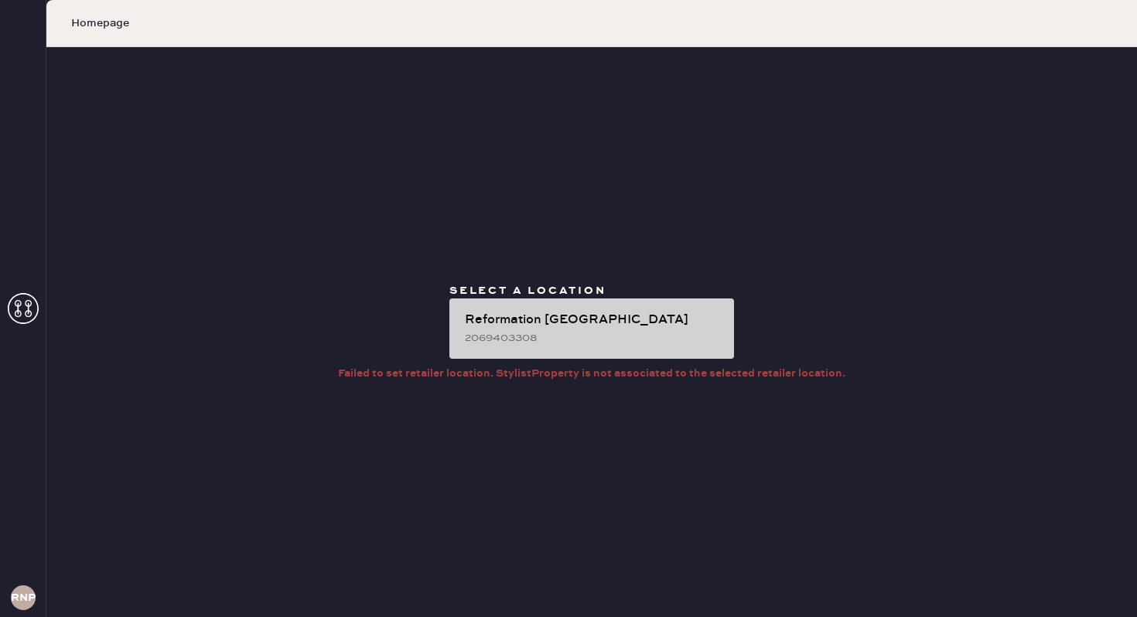
click at [604, 344] on div "2069403308" at bounding box center [593, 338] width 257 height 17
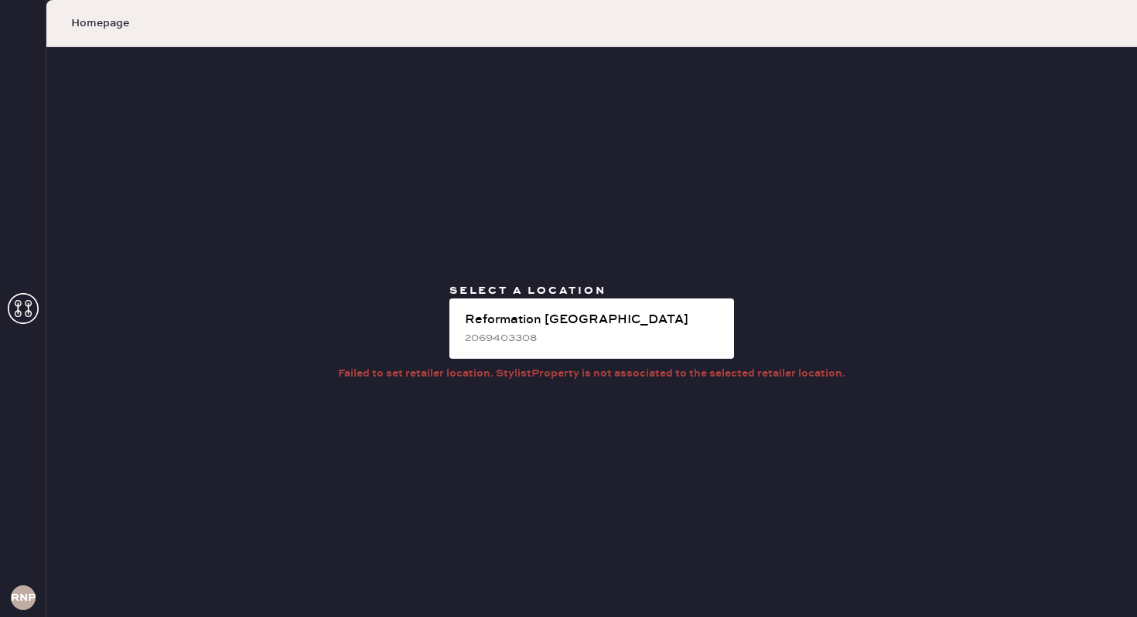
click at [23, 298] on icon at bounding box center [23, 308] width 31 height 31
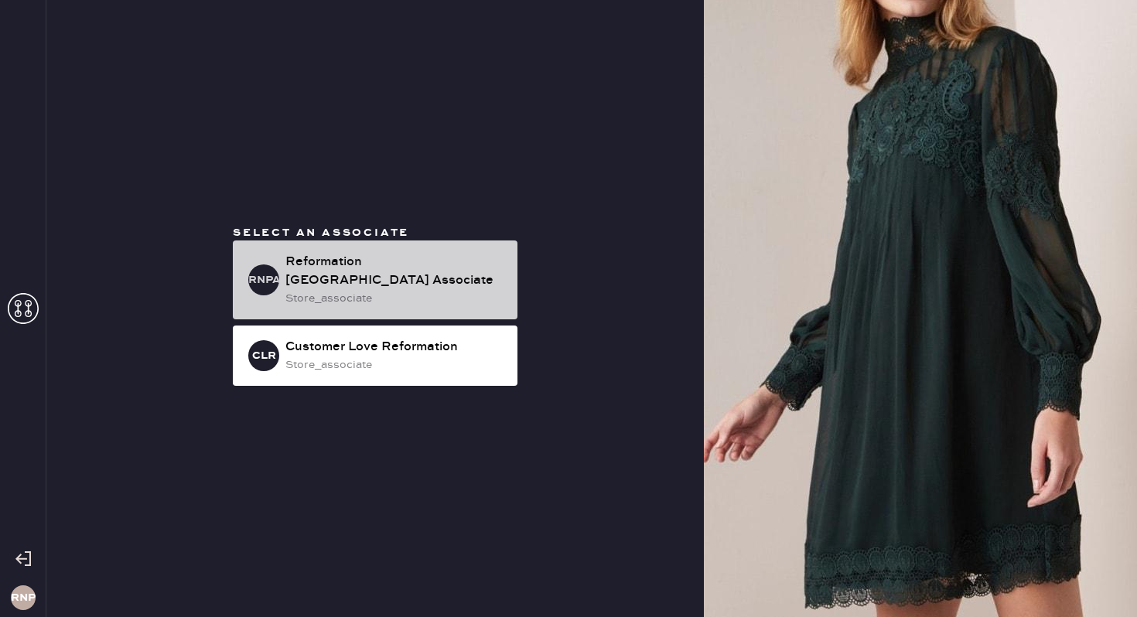
click at [345, 290] on div "store_associate" at bounding box center [395, 298] width 220 height 17
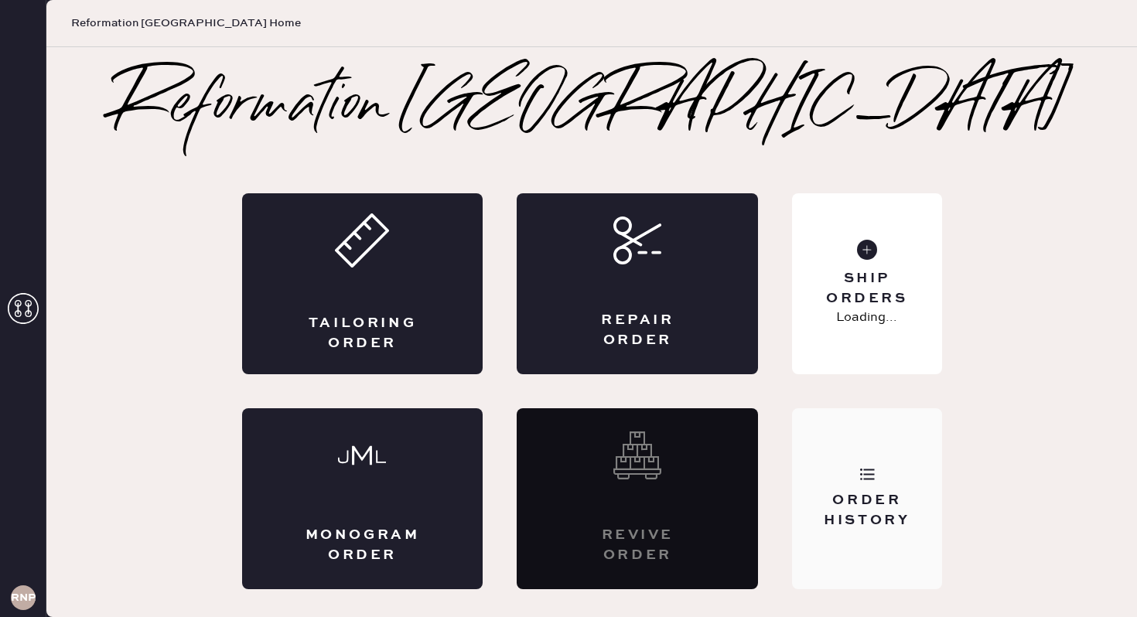
click at [839, 516] on div "Order History" at bounding box center [867, 510] width 125 height 39
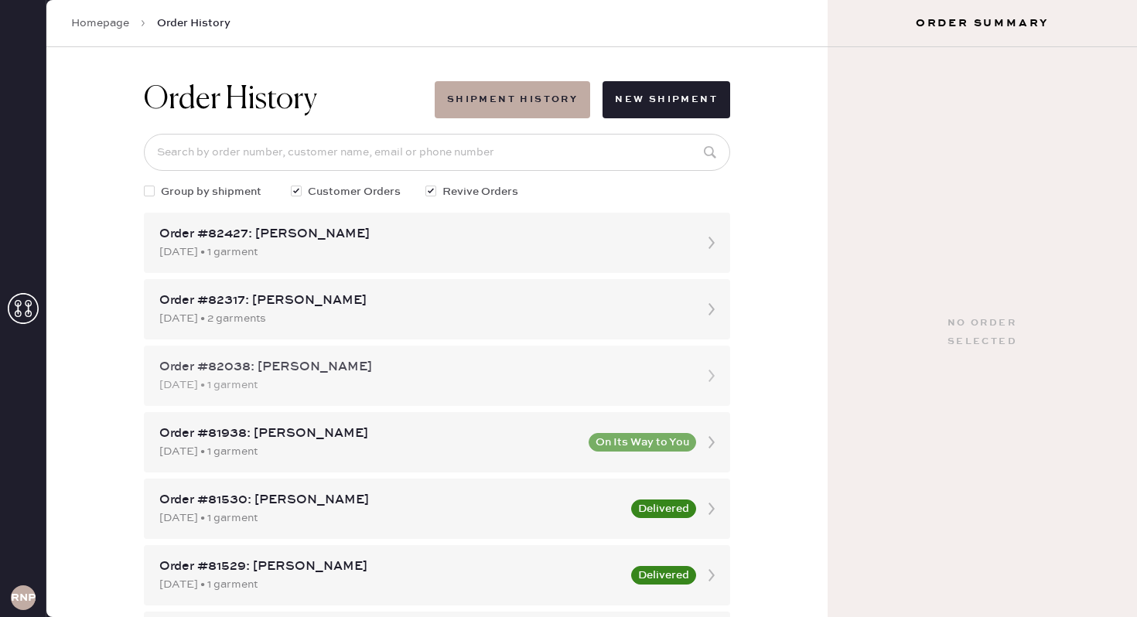
click at [703, 371] on icon at bounding box center [711, 376] width 31 height 31
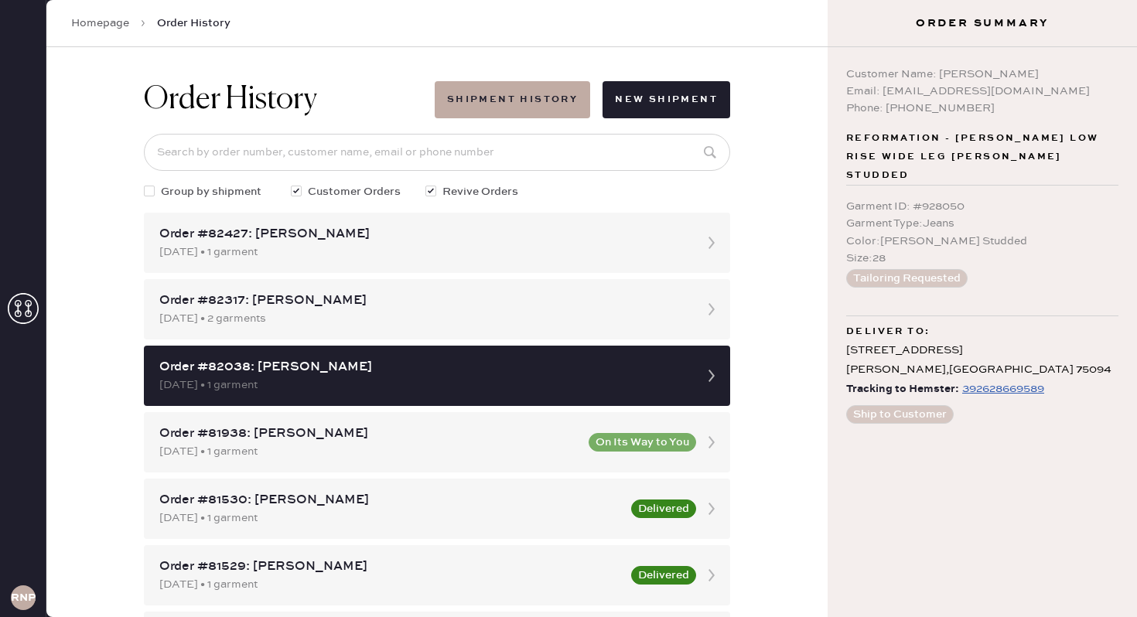
click at [978, 380] on div "392628669589" at bounding box center [1003, 389] width 82 height 19
click at [780, 289] on div "Order History Shipment History New Shipment Group by shipment Customer Orders R…" at bounding box center [436, 332] width 781 height 570
